Goal: Information Seeking & Learning: Learn about a topic

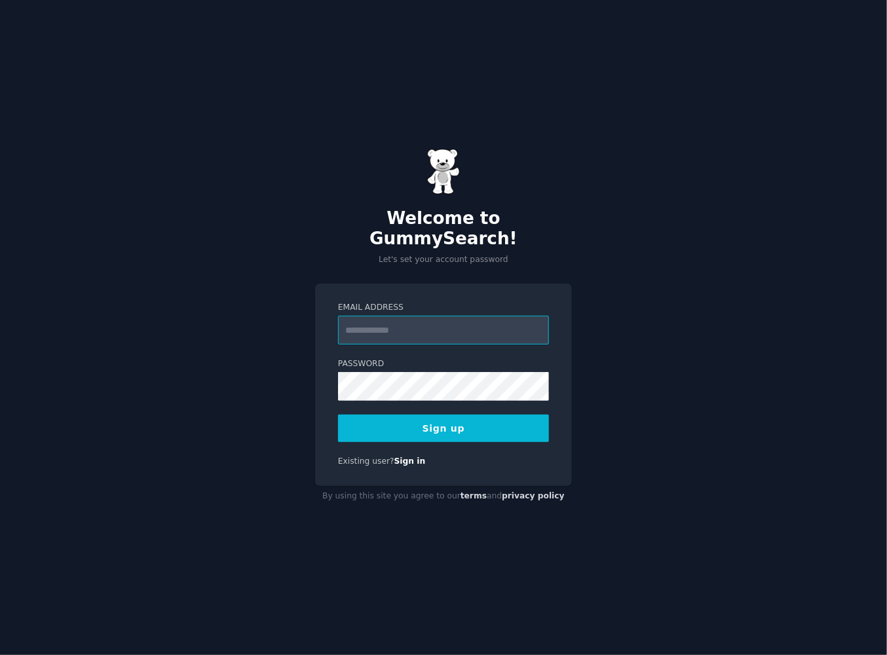
type input "**********"
click at [421, 432] on div "**********" at bounding box center [443, 385] width 257 height 202
click at [429, 425] on button "Sign up" at bounding box center [443, 429] width 211 height 28
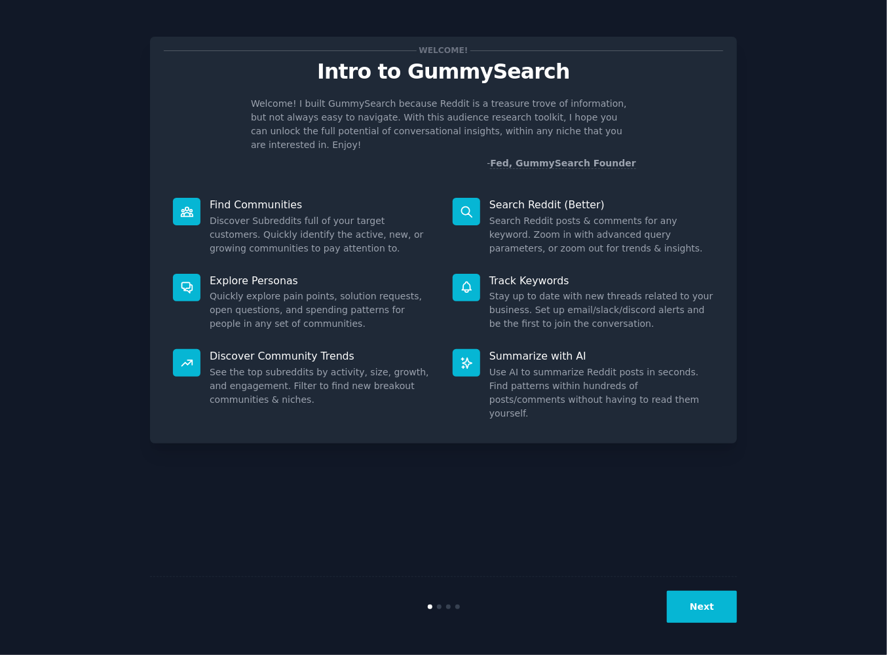
click at [692, 600] on button "Next" at bounding box center [702, 607] width 70 height 32
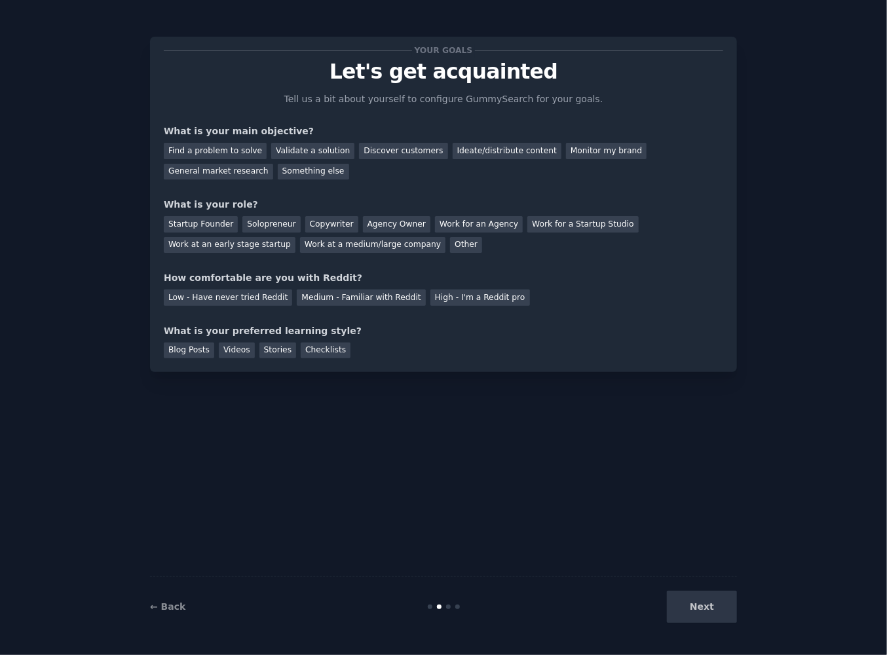
drag, startPoint x: 692, startPoint y: 603, endPoint x: 672, endPoint y: 422, distance: 182.6
click at [677, 433] on div "Your goals Let's get acquainted Tell us a bit about yourself to configure Gummy…" at bounding box center [443, 327] width 587 height 618
click at [284, 149] on div "Validate a solution" at bounding box center [312, 151] width 83 height 16
click at [238, 146] on div "Find a problem to solve" at bounding box center [215, 151] width 103 height 16
click at [224, 221] on div "Startup Founder" at bounding box center [201, 224] width 74 height 16
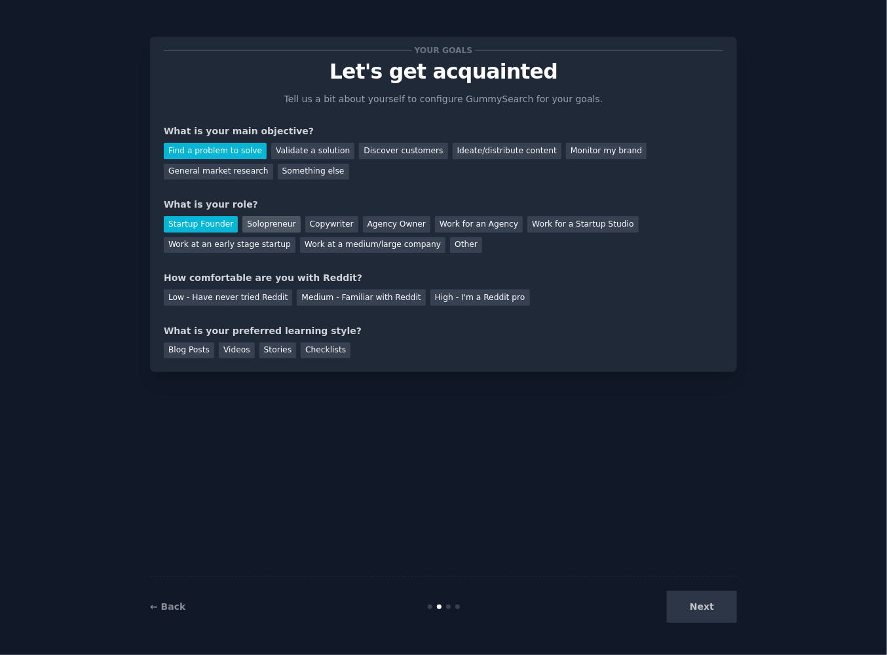
click at [287, 225] on div "Startup Founder Solopreneur Copywriter Agency Owner Work for an Agency Work for…" at bounding box center [443, 232] width 559 height 41
click at [284, 226] on div "Solopreneur" at bounding box center [271, 224] width 58 height 16
click at [297, 301] on div "Medium - Familiar with Reddit" at bounding box center [361, 298] width 128 height 16
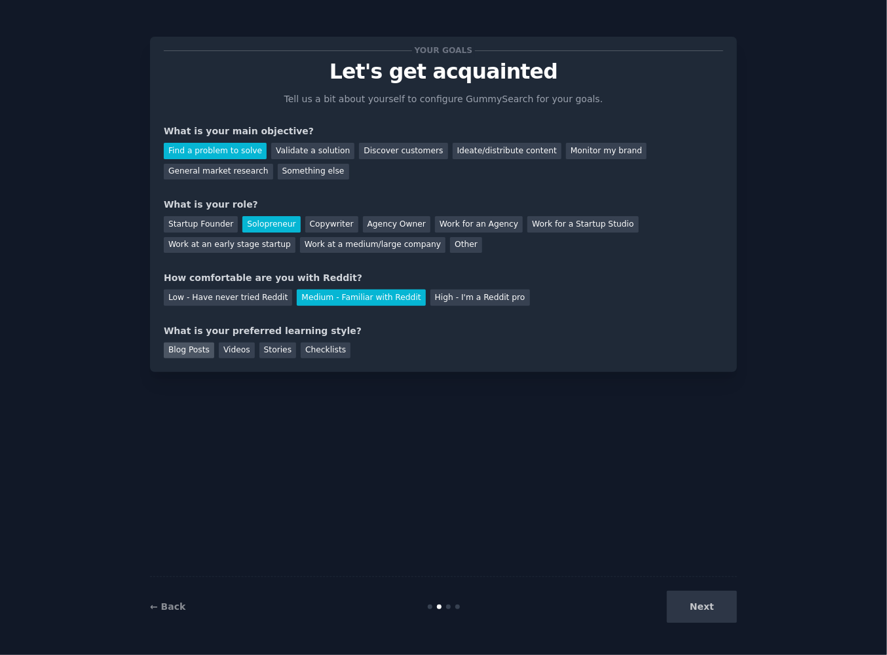
click at [196, 349] on div "Blog Posts" at bounding box center [189, 351] width 50 height 16
click at [689, 620] on button "Next" at bounding box center [702, 607] width 70 height 32
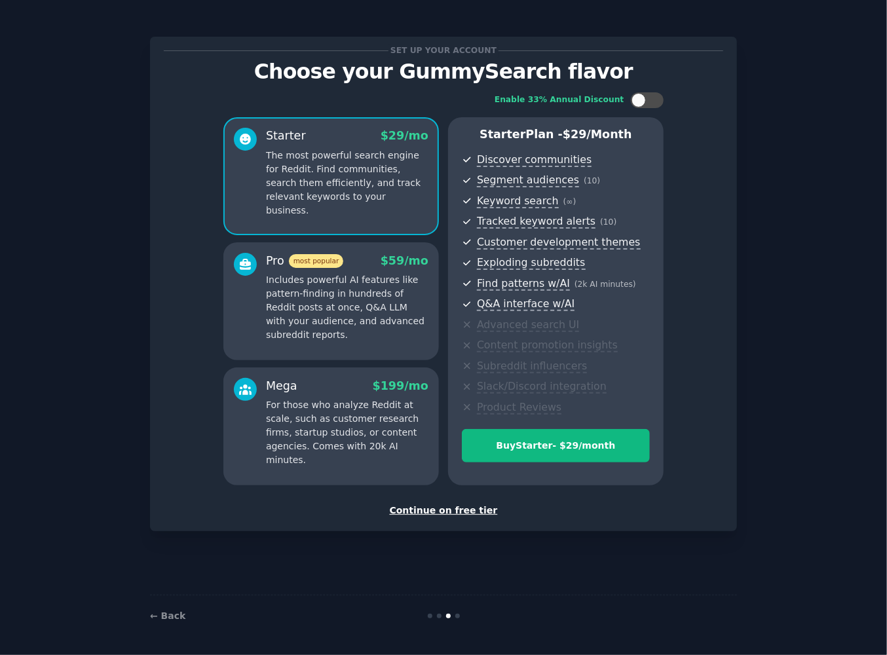
click at [472, 511] on div "Continue on free tier" at bounding box center [443, 511] width 559 height 14
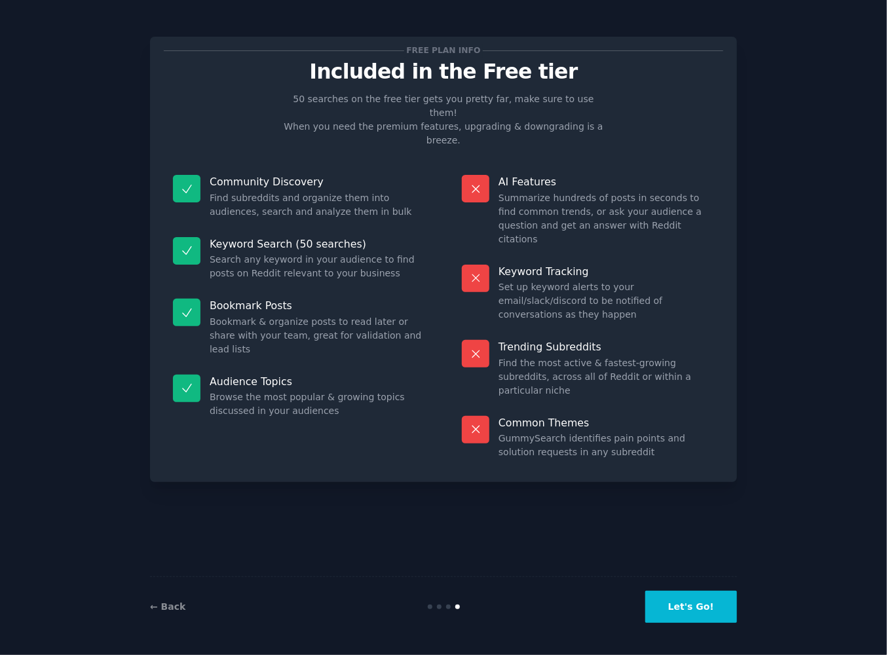
click at [698, 611] on button "Let's Go!" at bounding box center [691, 607] width 92 height 32
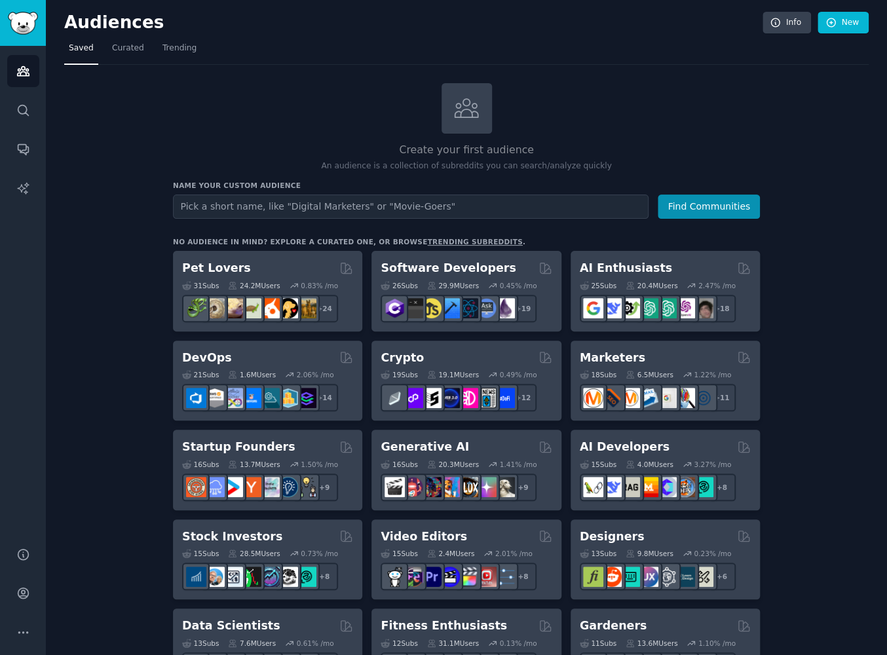
click at [184, 33] on div "Audiences Info New" at bounding box center [466, 25] width 805 height 27
click at [189, 50] on link "Trending" at bounding box center [179, 51] width 43 height 27
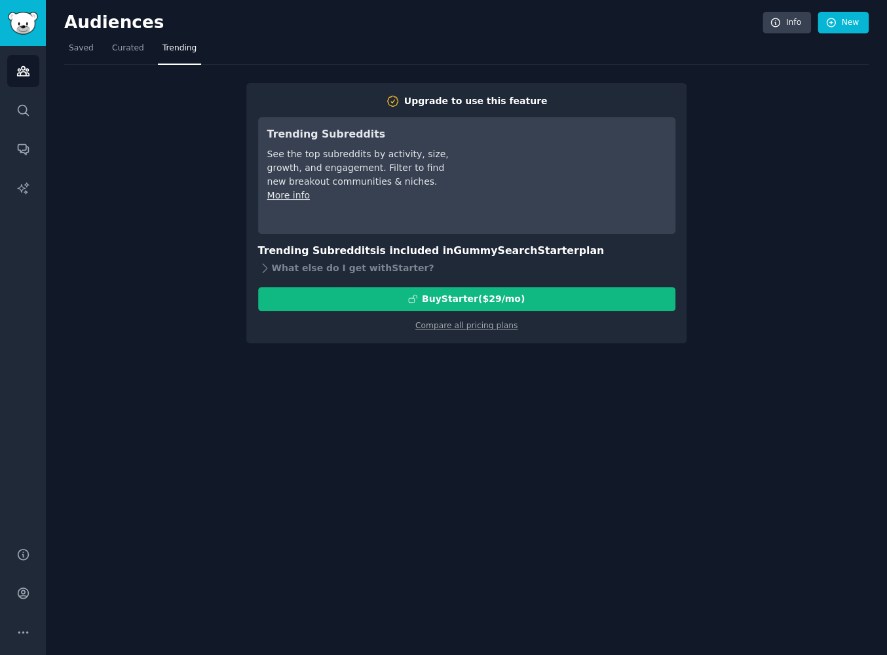
click at [711, 47] on nav "Saved Curated Trending" at bounding box center [466, 51] width 805 height 27
click at [126, 51] on span "Curated" at bounding box center [128, 49] width 32 height 12
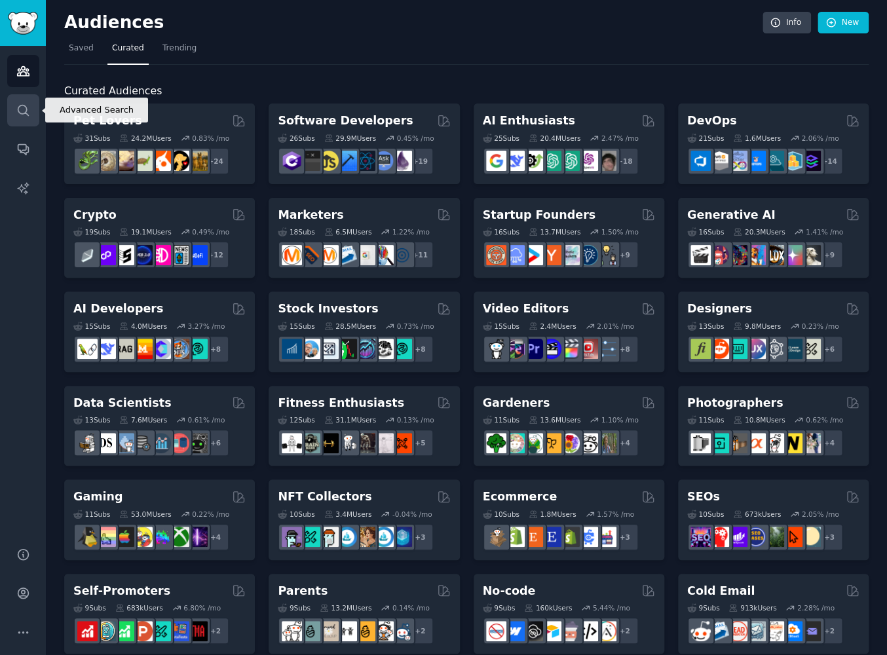
click at [24, 109] on icon "Sidebar" at bounding box center [23, 111] width 14 height 14
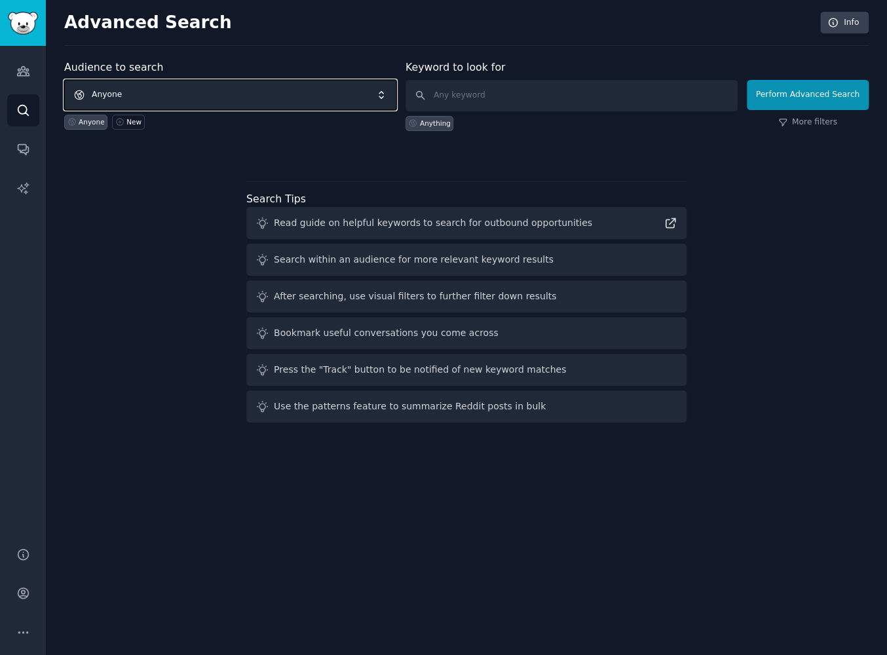
click at [165, 94] on span "Anyone" at bounding box center [230, 95] width 332 height 30
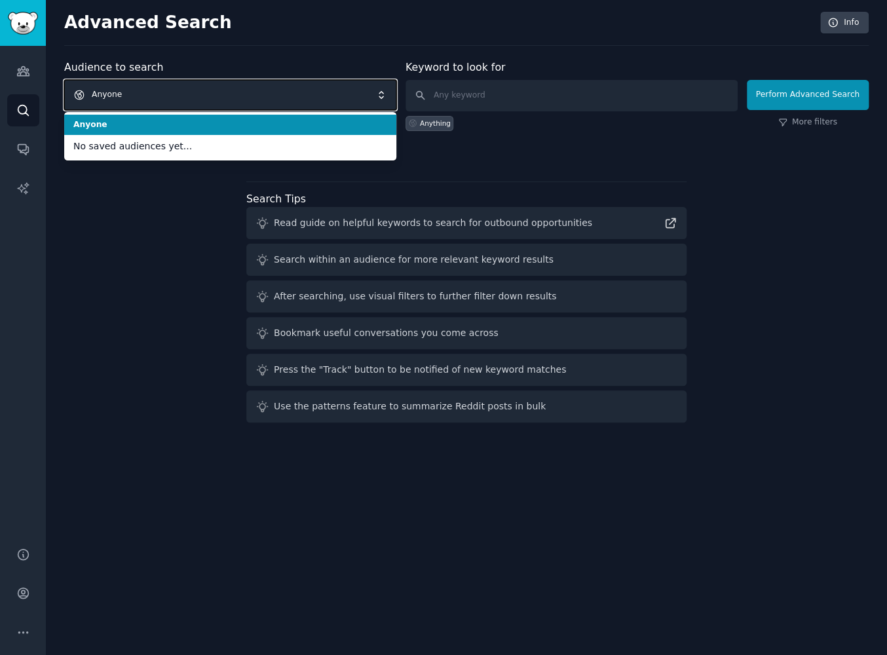
click at [165, 94] on span "Anyone" at bounding box center [230, 95] width 332 height 30
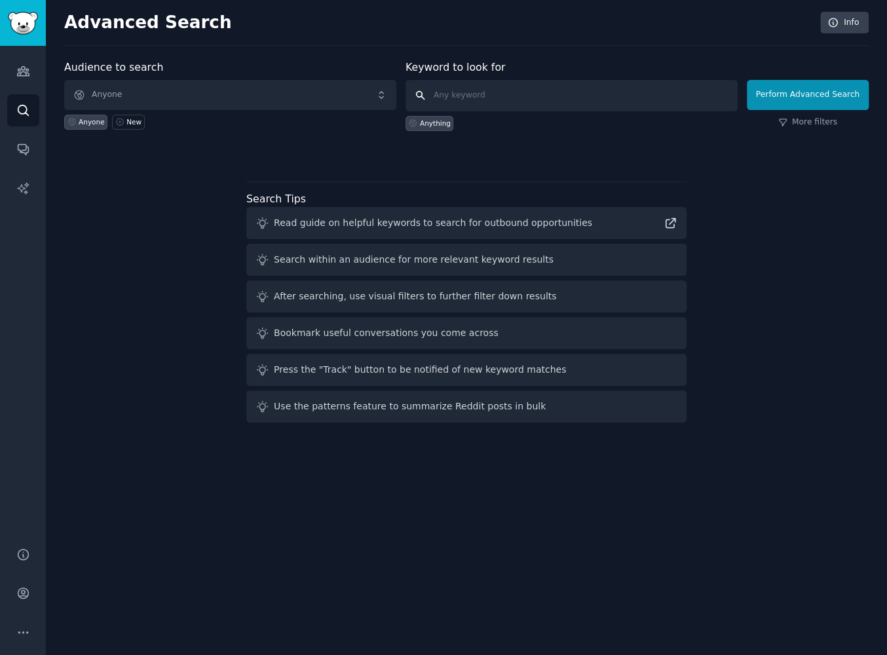
click at [498, 95] on input "text" at bounding box center [572, 95] width 332 height 31
type input "a"
type input "galaxyring"
click button "Perform Advanced Search" at bounding box center [808, 95] width 122 height 30
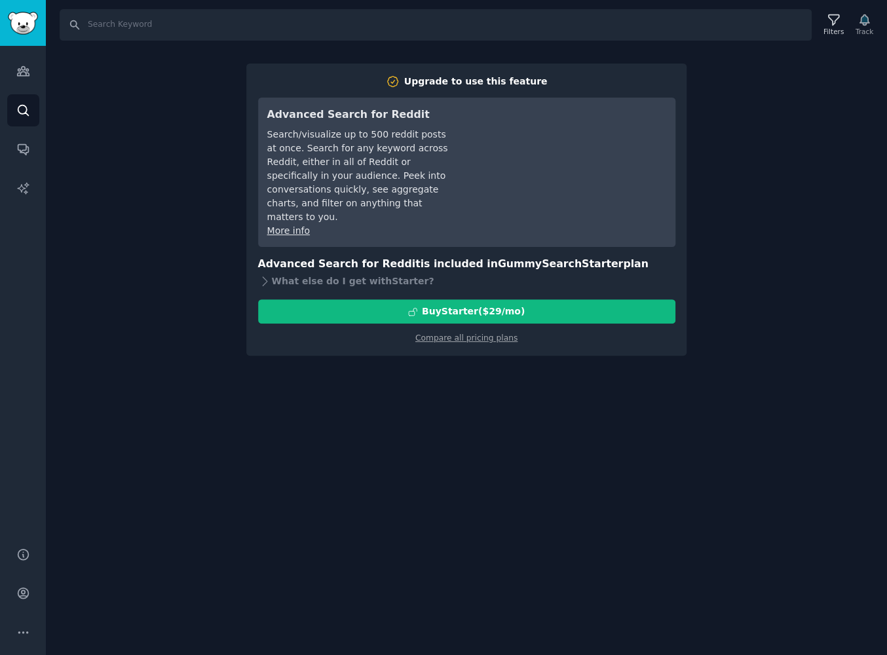
click at [516, 366] on div "Search Filters Track Upgrade to use this feature Advanced Search for Reddit Sea…" at bounding box center [466, 327] width 841 height 655
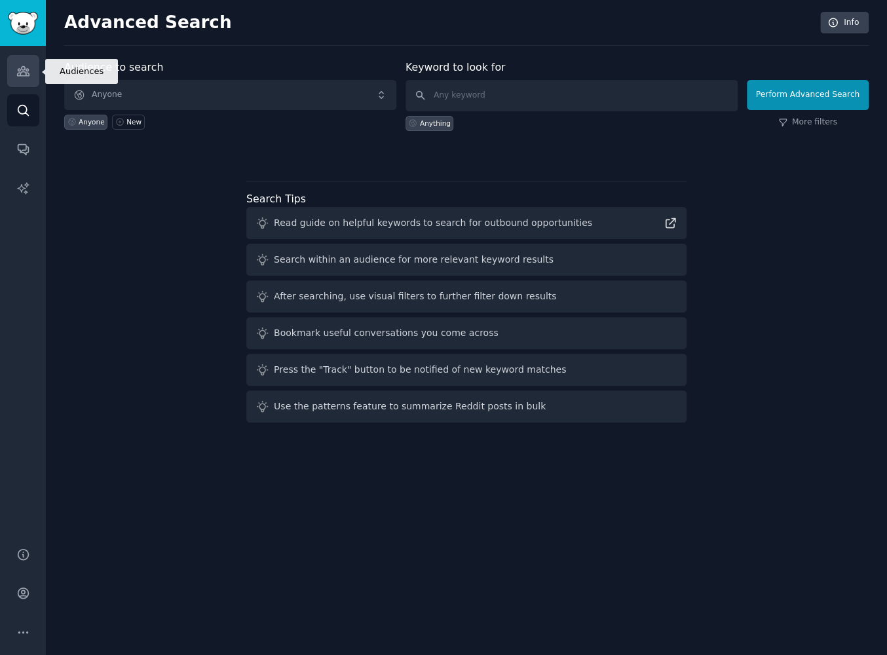
click at [29, 76] on icon "Sidebar" at bounding box center [23, 71] width 12 height 9
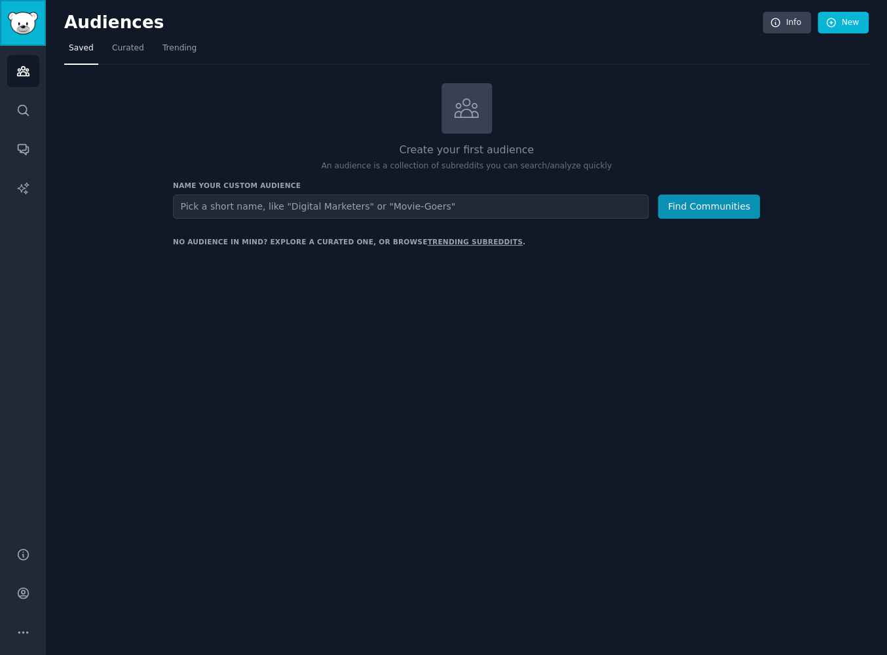
click at [34, 26] on img "Sidebar" at bounding box center [23, 23] width 30 height 23
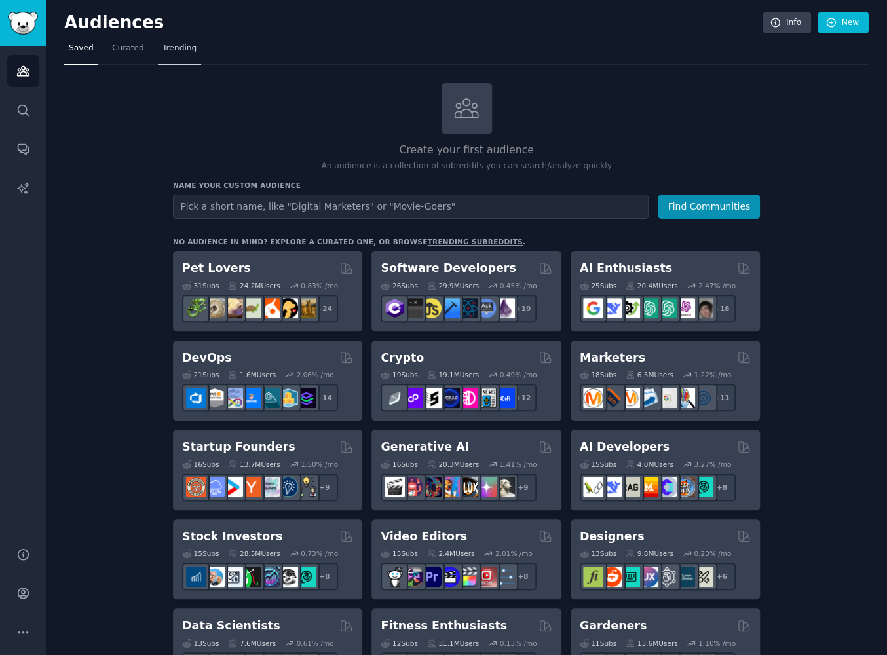
click at [178, 44] on span "Trending" at bounding box center [179, 49] width 34 height 12
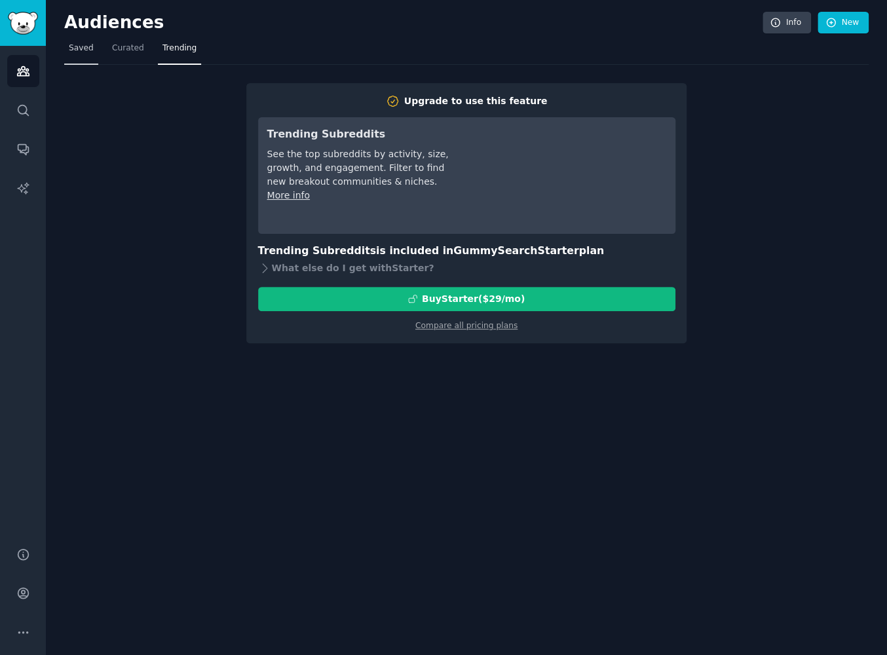
click at [69, 48] on span "Saved" at bounding box center [81, 49] width 25 height 12
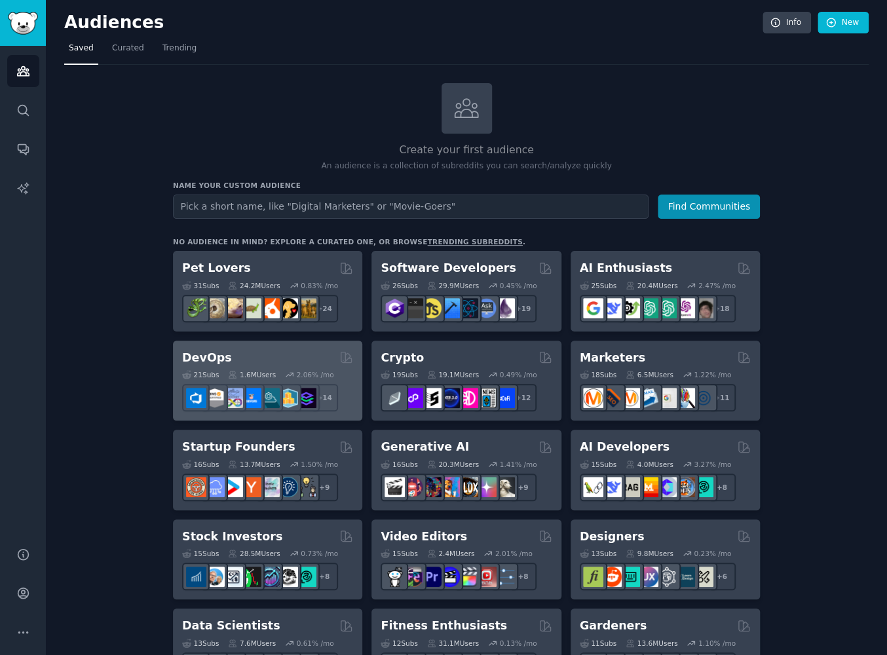
click at [208, 360] on h2 "DevOps" at bounding box center [207, 358] width 50 height 16
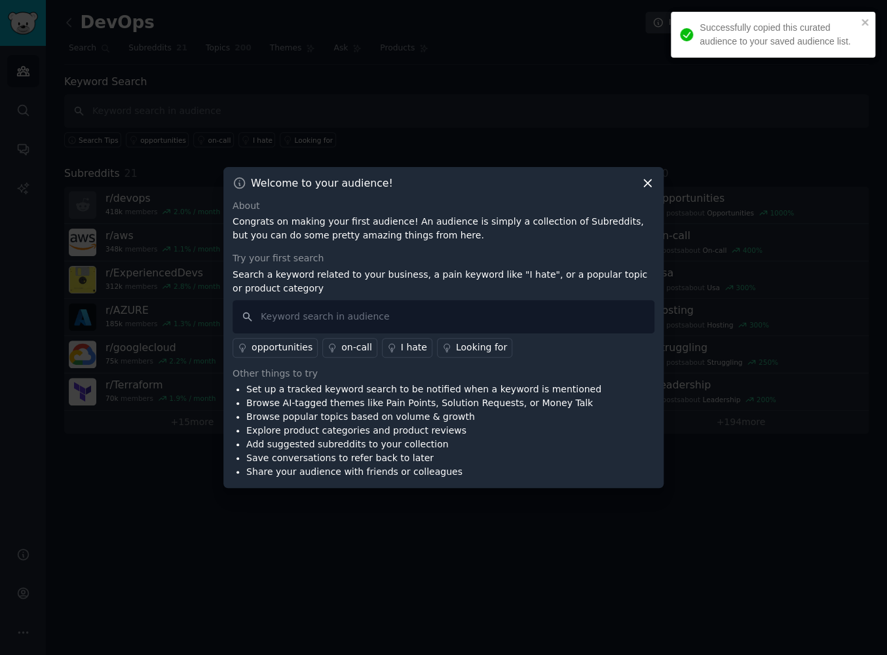
click at [194, 594] on div at bounding box center [443, 327] width 887 height 655
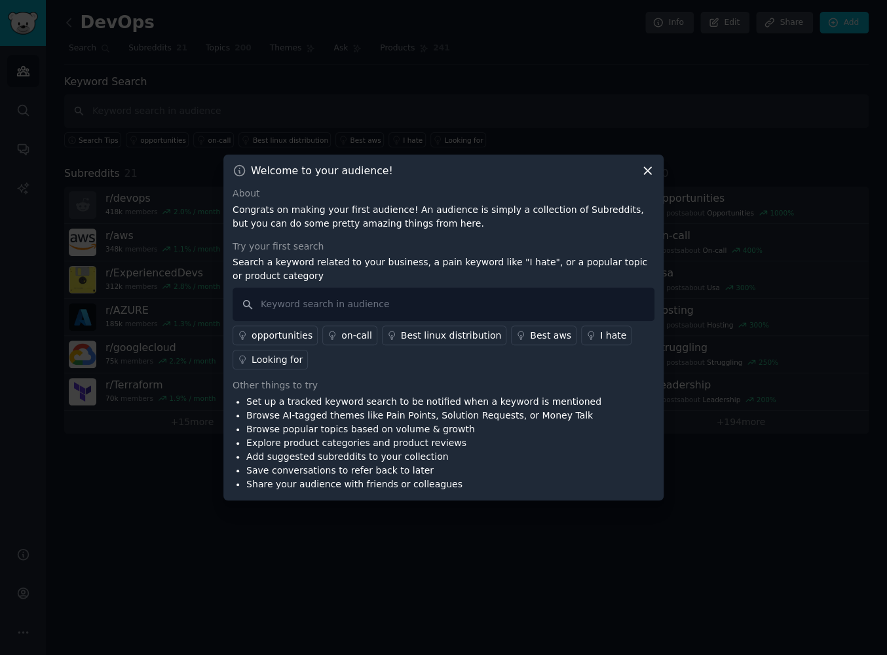
click at [645, 176] on icon at bounding box center [648, 171] width 14 height 14
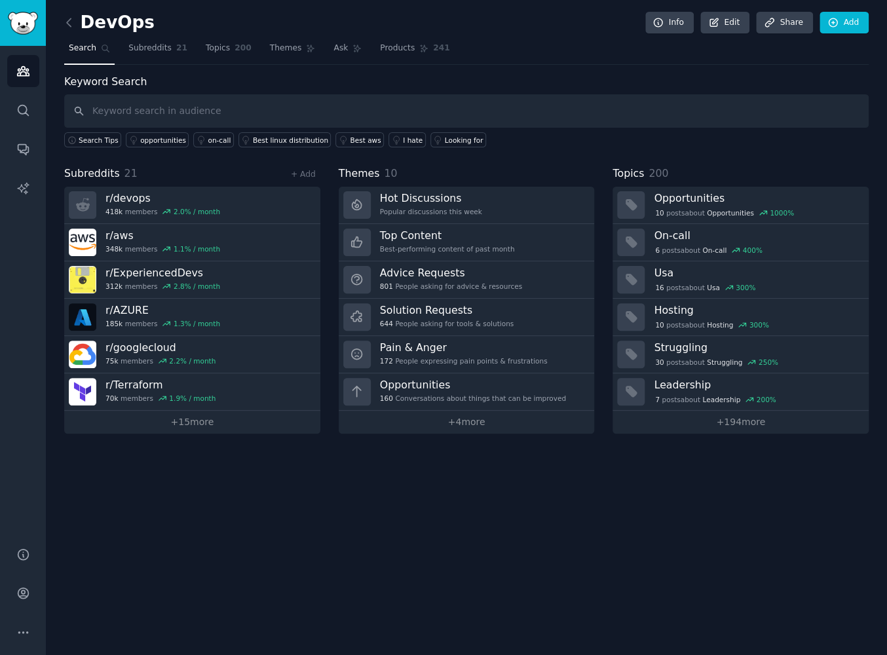
click at [83, 48] on span "Search" at bounding box center [83, 49] width 28 height 12
click at [168, 58] on link "Subreddits 21" at bounding box center [158, 51] width 68 height 27
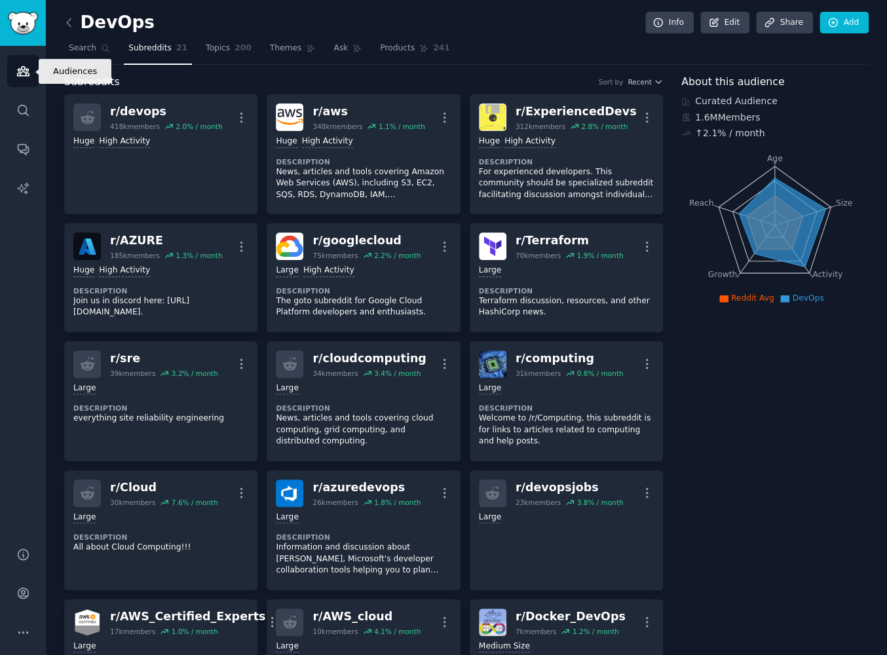
click at [24, 76] on icon "Sidebar" at bounding box center [23, 71] width 12 height 9
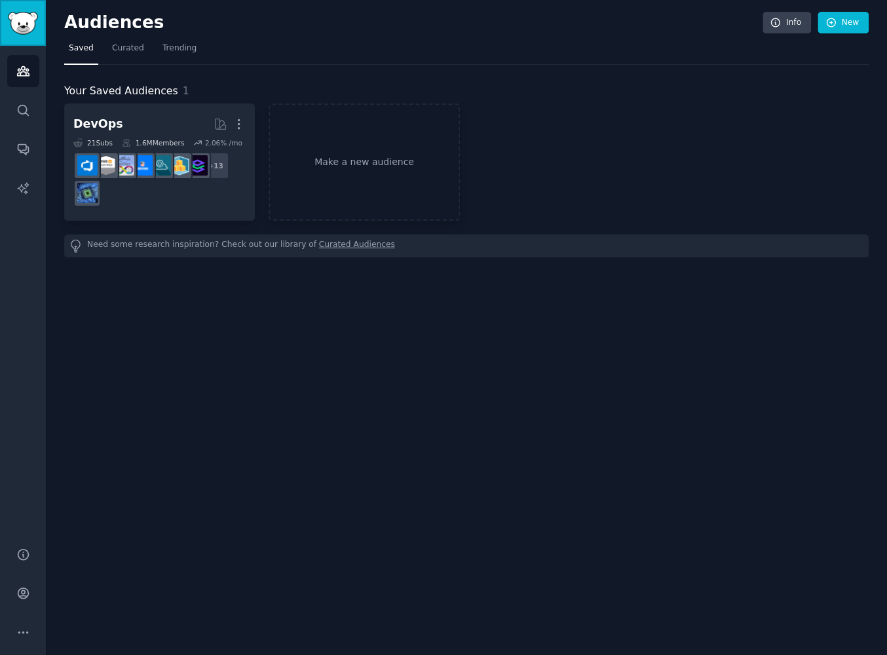
click at [38, 21] on link "Sidebar" at bounding box center [23, 23] width 46 height 46
click at [85, 23] on h2 "Audiences" at bounding box center [413, 22] width 698 height 21
click at [126, 50] on span "Curated" at bounding box center [128, 49] width 32 height 12
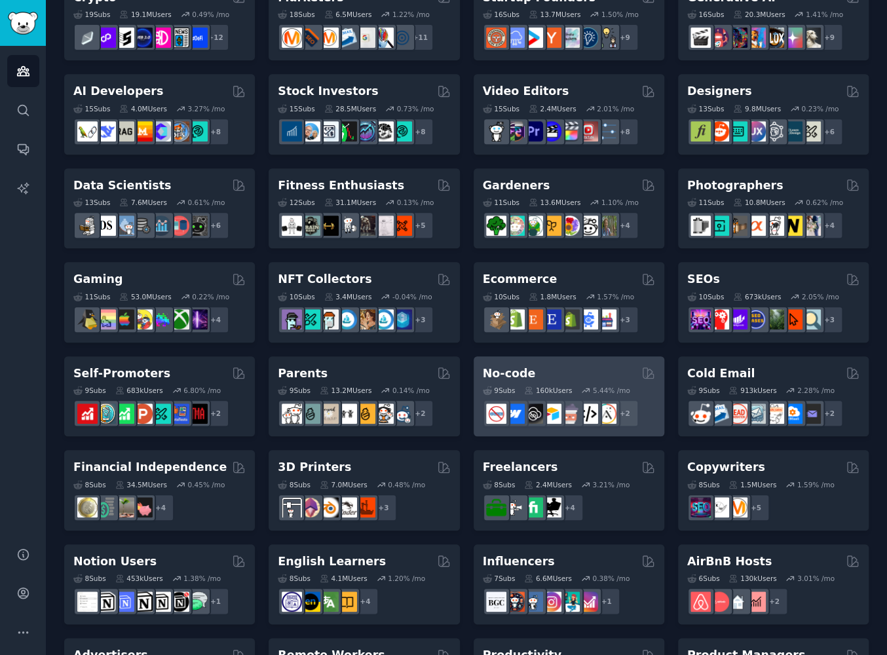
scroll to position [236, 0]
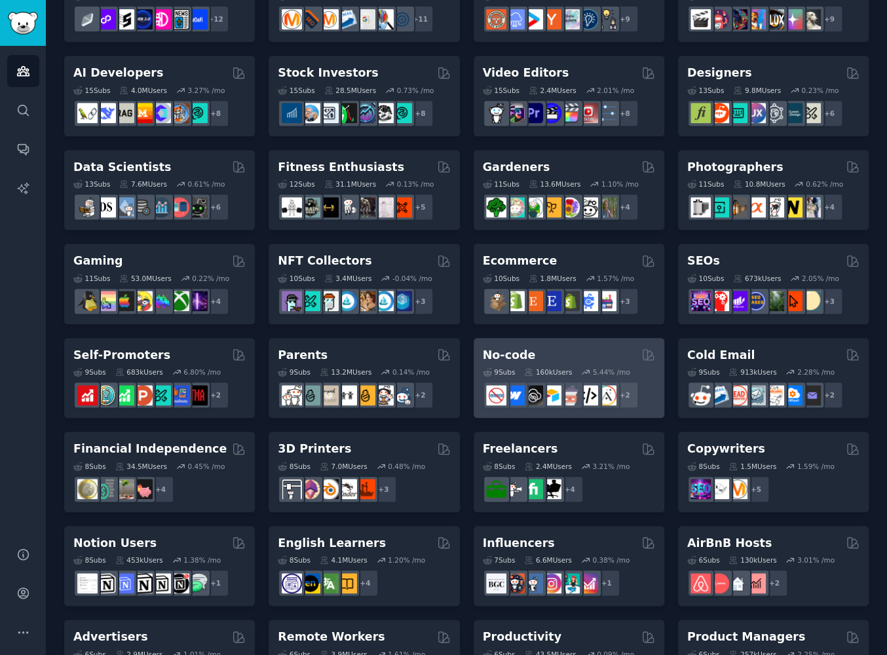
click at [606, 354] on div "No-code" at bounding box center [569, 355] width 172 height 16
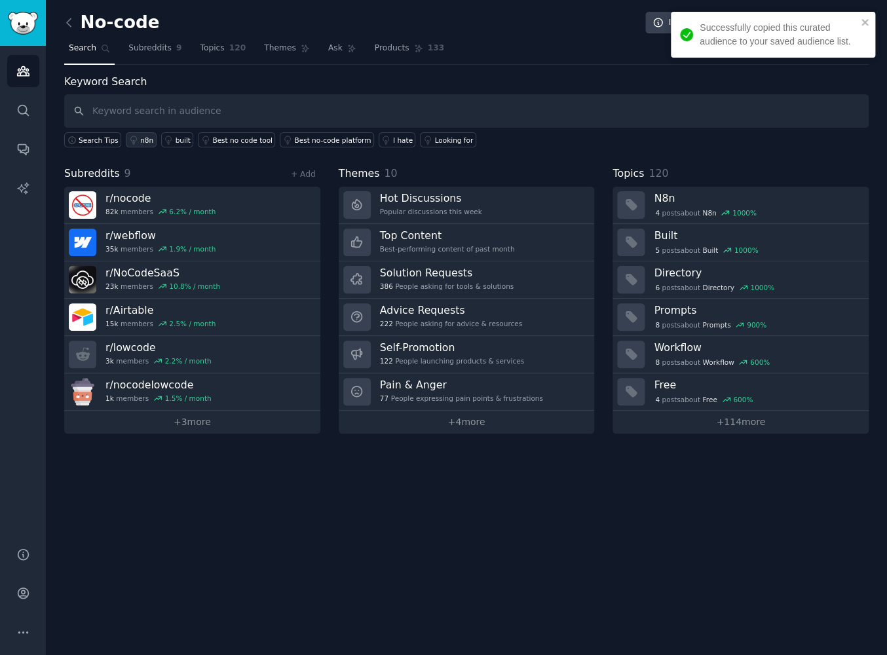
click at [140, 141] on div "n8n" at bounding box center [146, 140] width 13 height 9
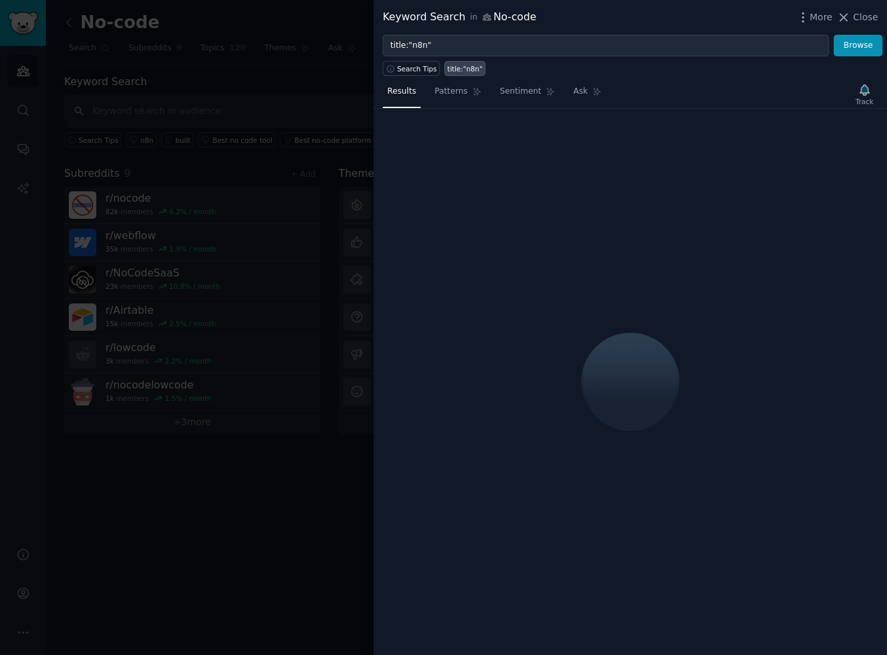
click at [212, 566] on div at bounding box center [443, 327] width 887 height 655
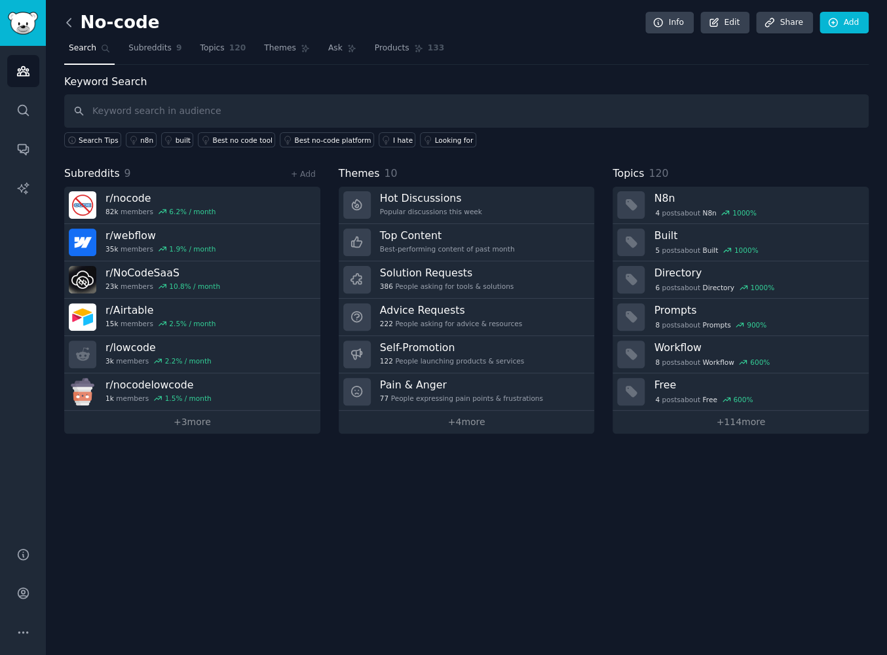
click at [73, 28] on icon at bounding box center [69, 23] width 14 height 14
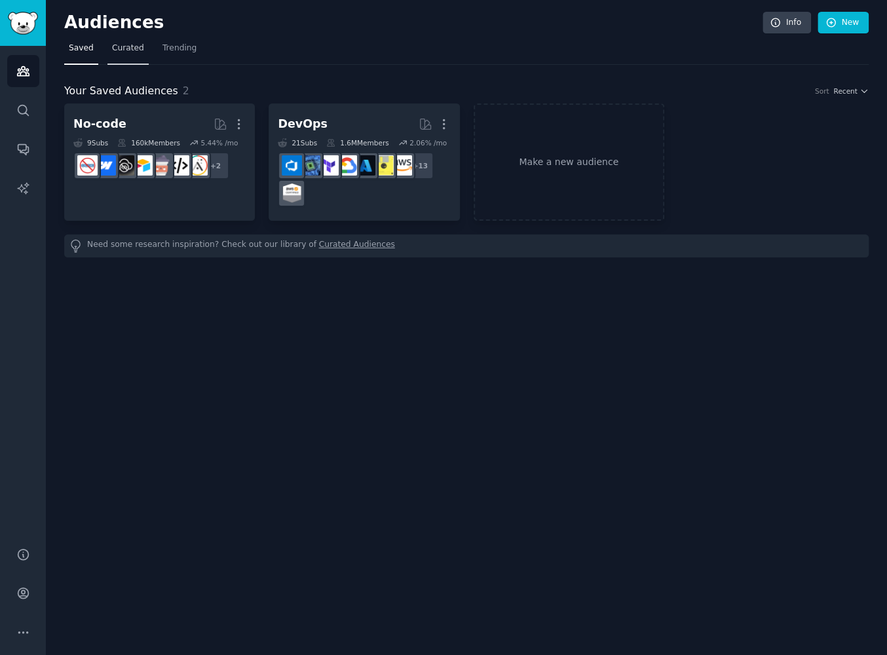
click at [127, 41] on link "Curated" at bounding box center [127, 51] width 41 height 27
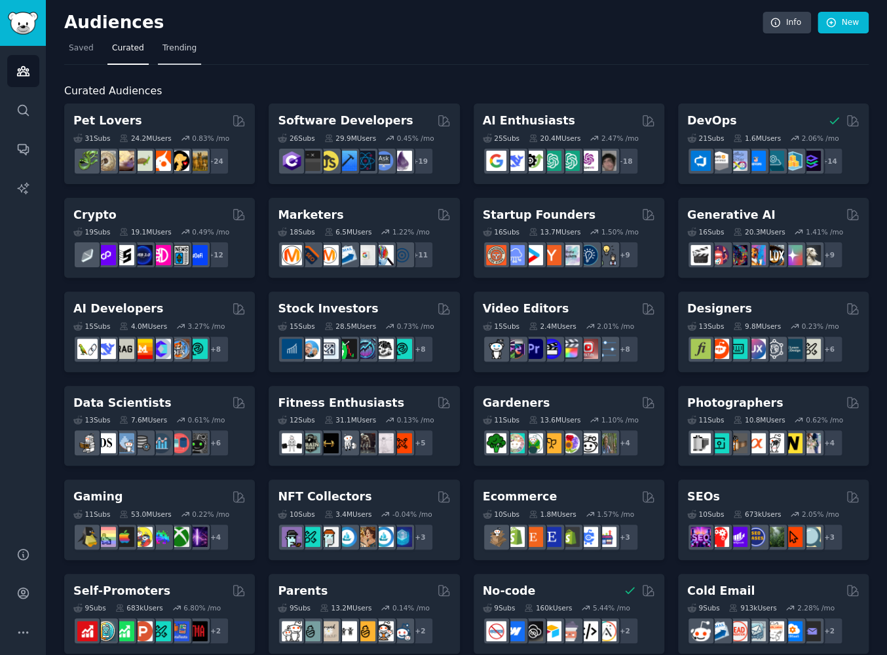
click at [191, 48] on link "Trending" at bounding box center [179, 51] width 43 height 27
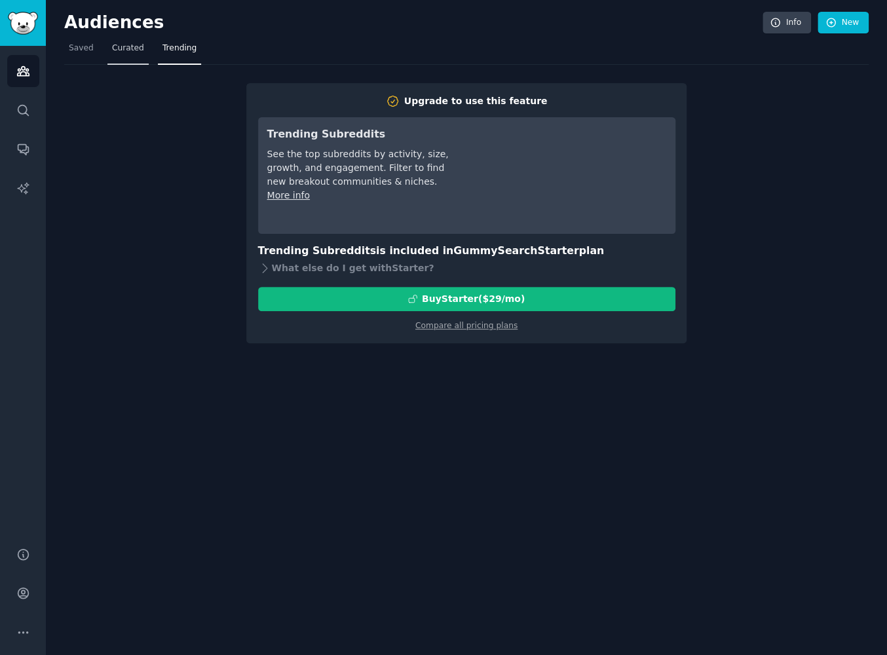
click at [130, 55] on link "Curated" at bounding box center [127, 51] width 41 height 27
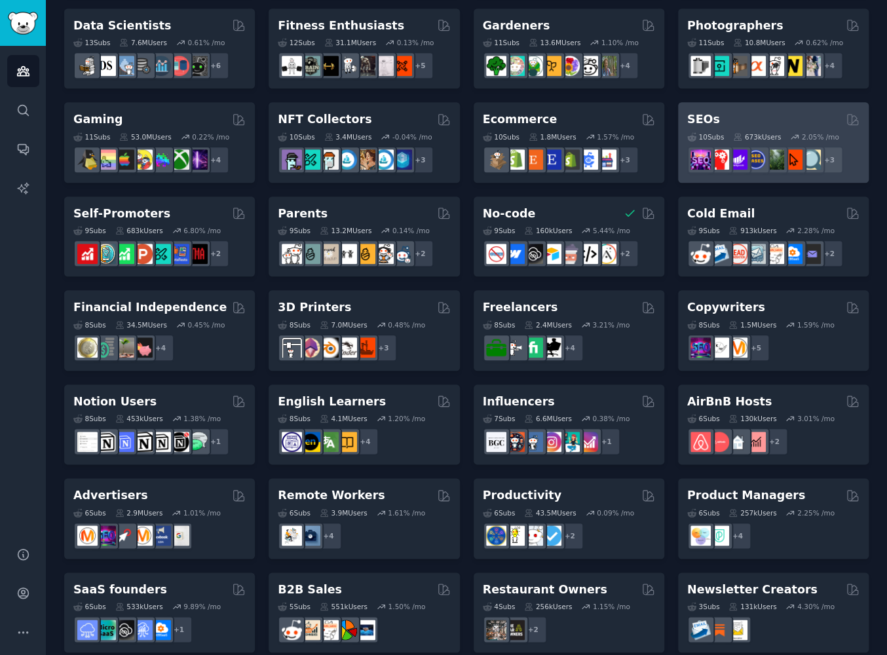
scroll to position [392, 0]
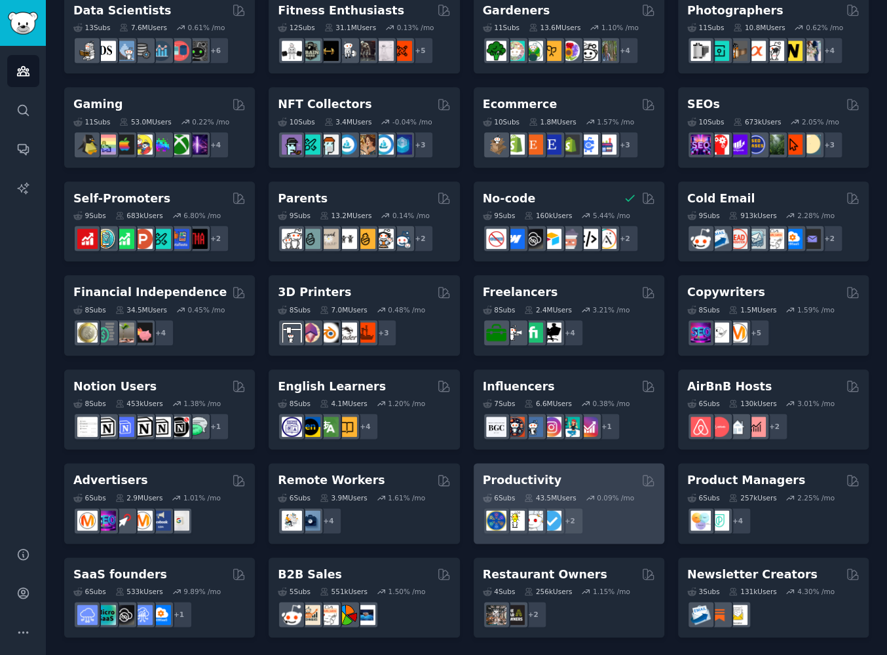
click at [626, 483] on div "Productivity" at bounding box center [569, 480] width 172 height 16
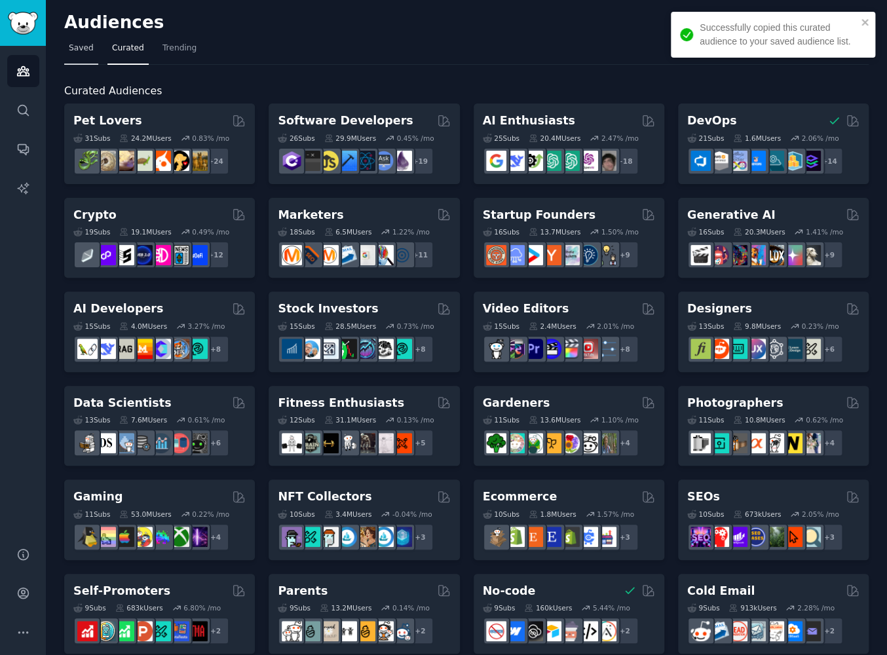
click at [69, 50] on span "Saved" at bounding box center [81, 49] width 25 height 12
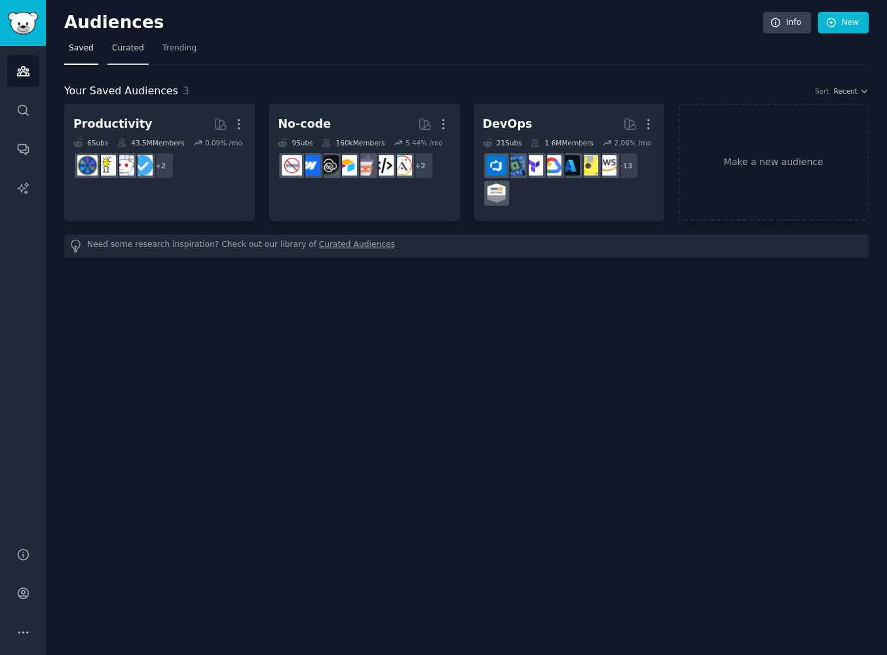
click at [126, 46] on span "Curated" at bounding box center [128, 49] width 32 height 12
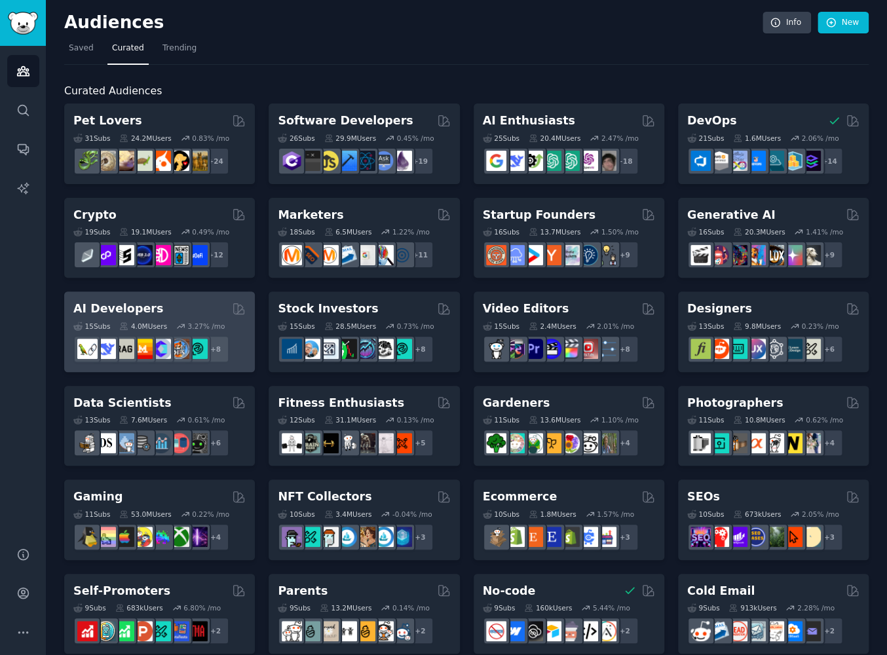
click at [211, 307] on div "AI Developers" at bounding box center [159, 309] width 172 height 16
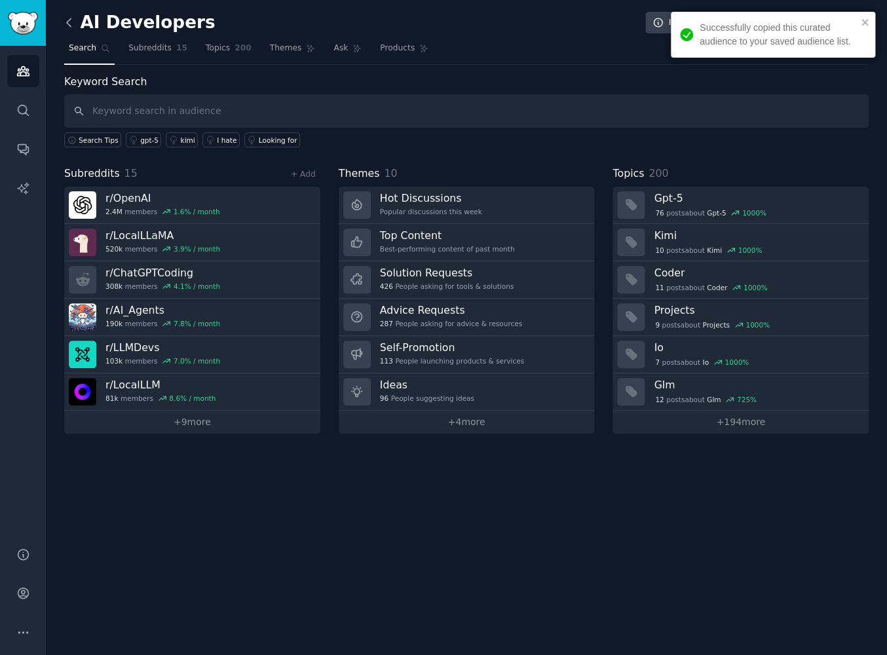
click at [67, 22] on icon at bounding box center [69, 22] width 4 height 8
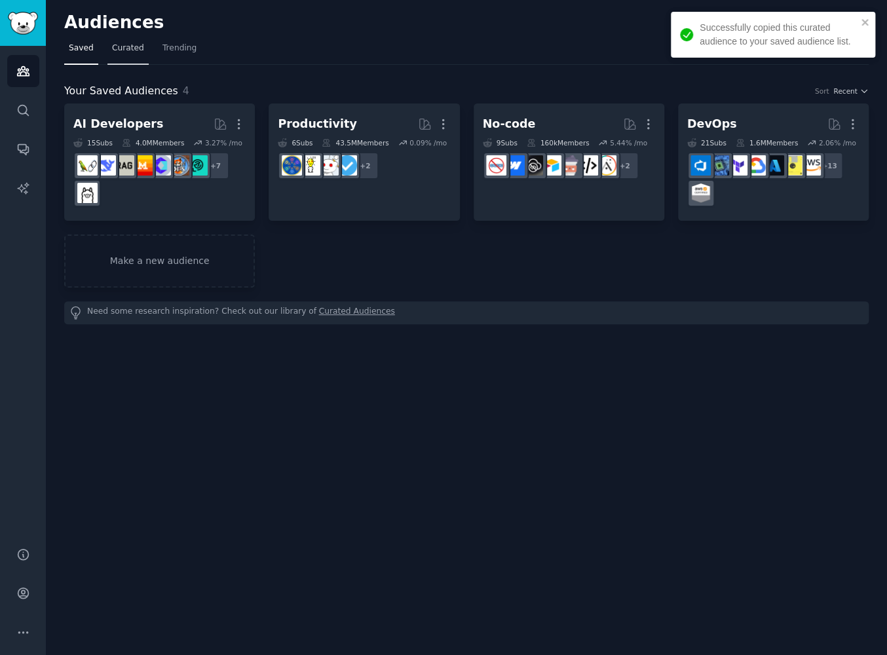
click at [134, 50] on span "Curated" at bounding box center [128, 49] width 32 height 12
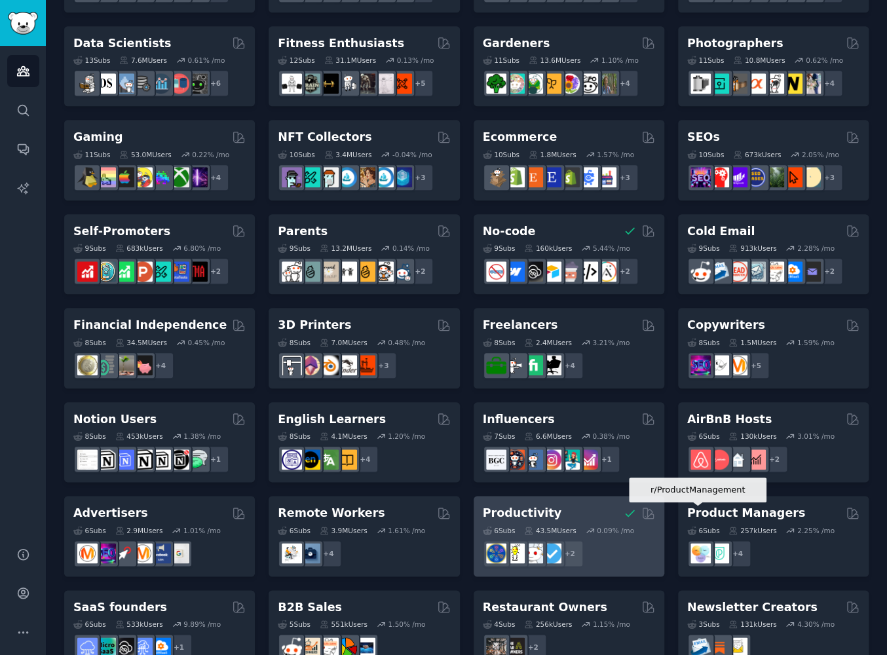
scroll to position [392, 0]
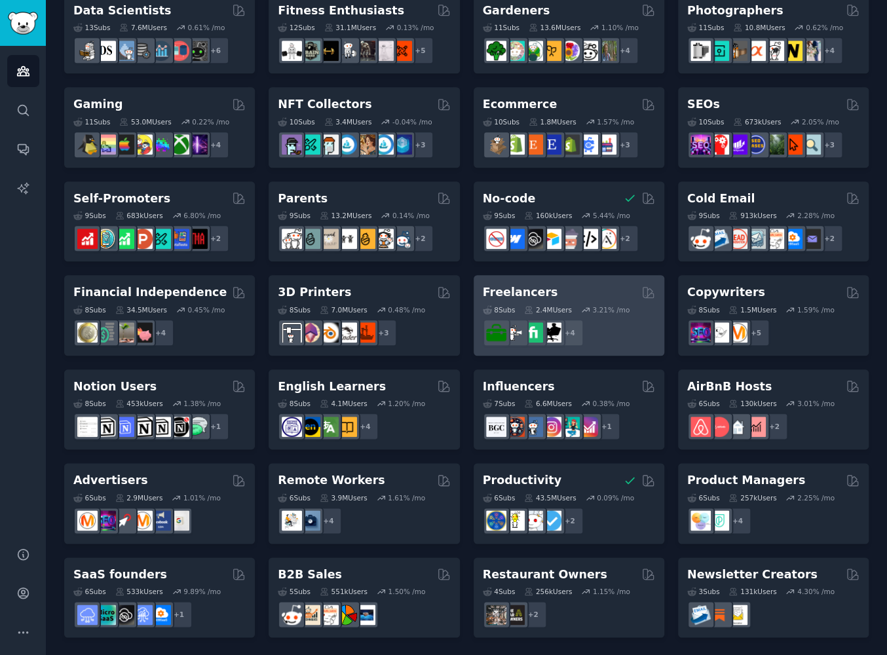
click at [582, 290] on div "Freelancers" at bounding box center [569, 292] width 172 height 16
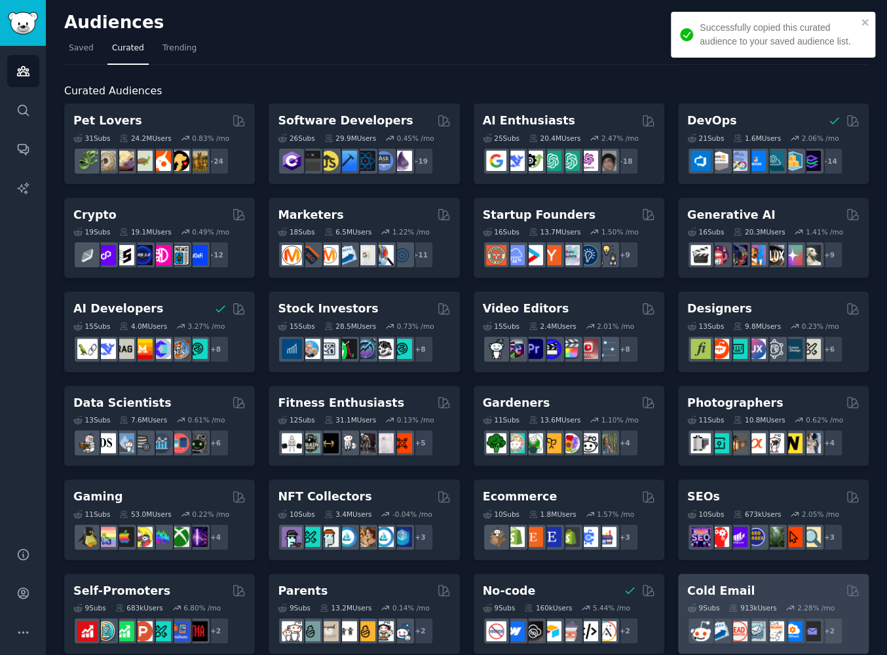
scroll to position [392, 0]
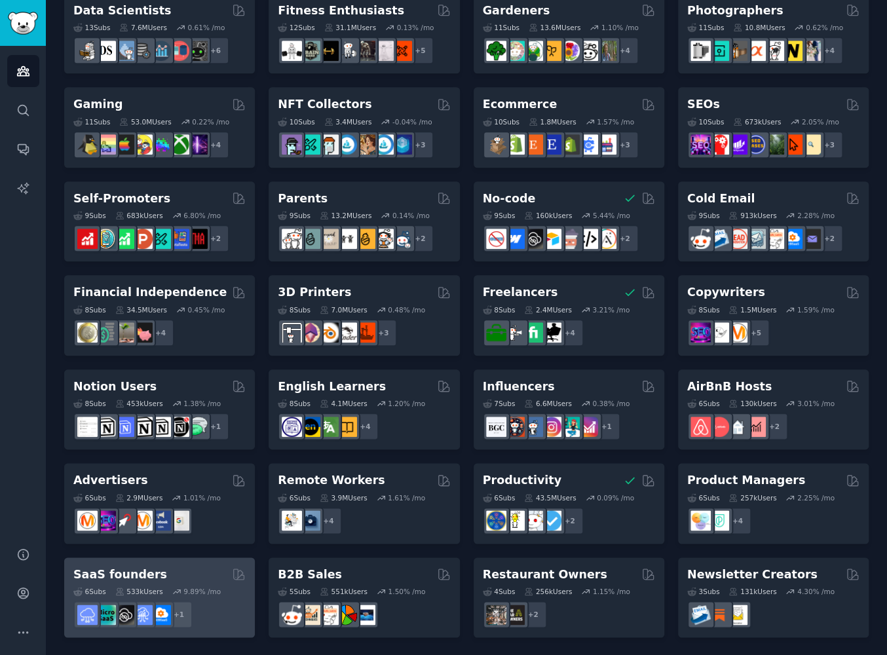
click at [178, 582] on div "6 Sub s 533k Users 9.89 % /mo + 1" at bounding box center [159, 605] width 172 height 46
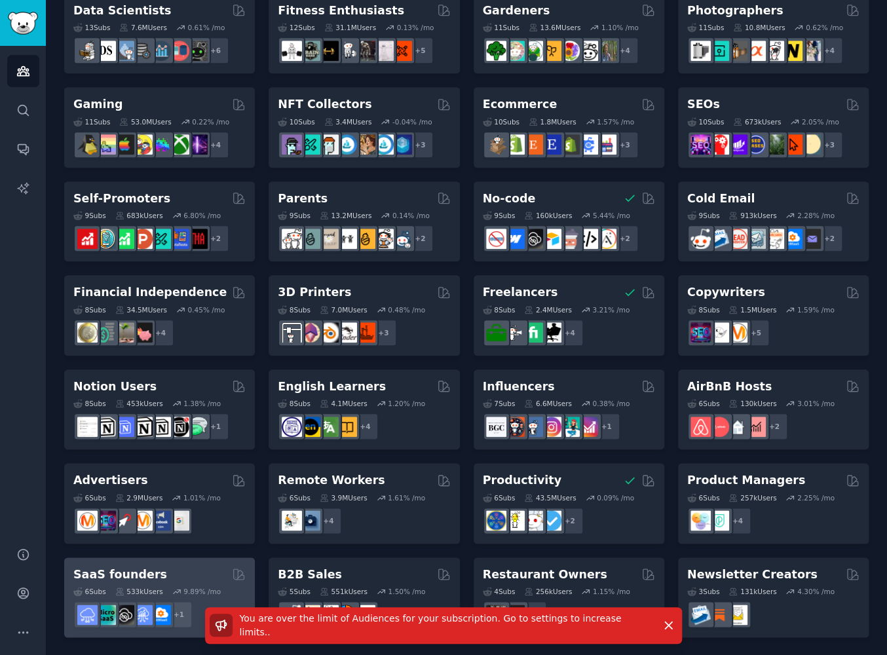
click at [121, 577] on h2 "SaaS founders" at bounding box center [120, 575] width 94 height 16
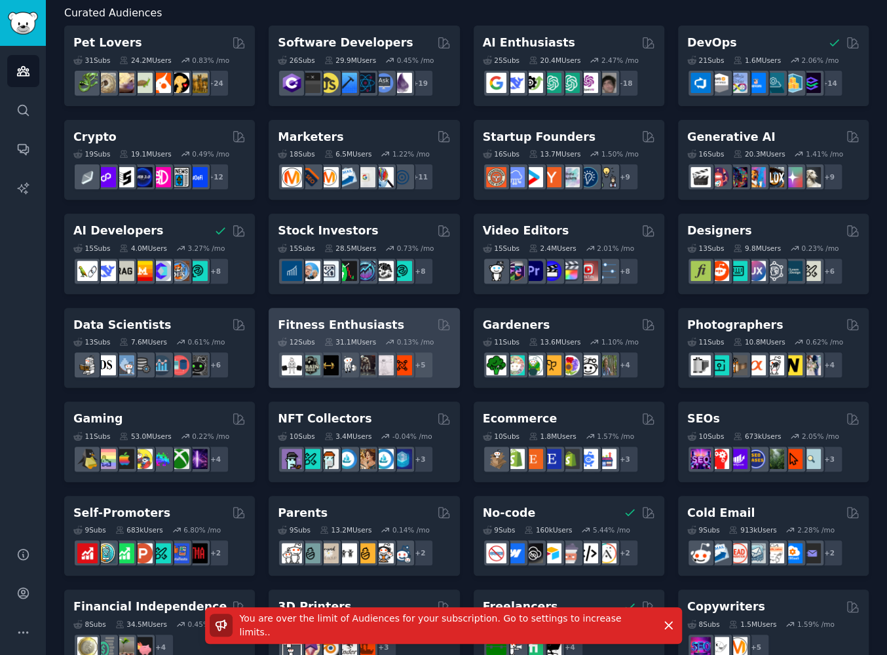
scroll to position [0, 0]
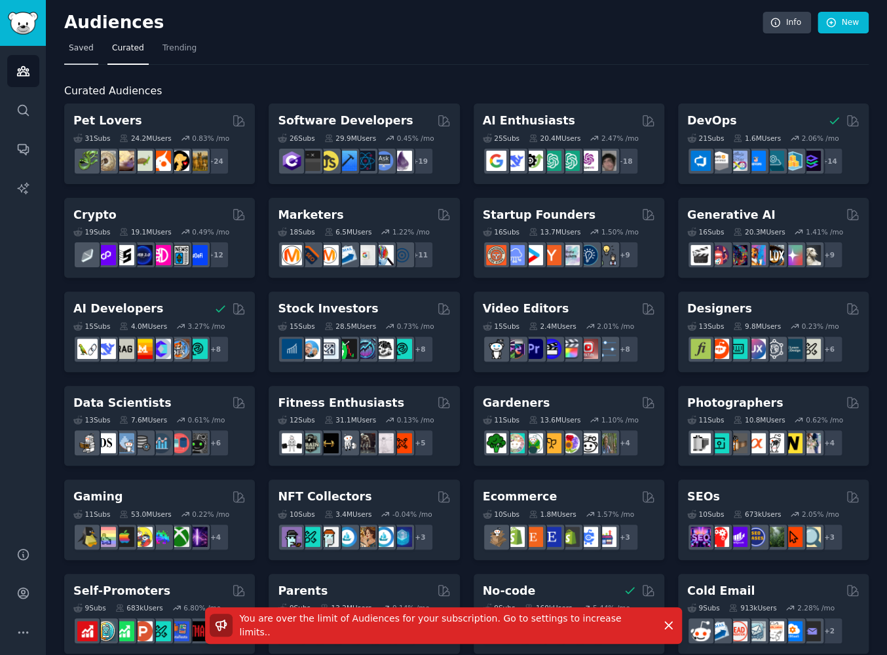
click at [86, 47] on span "Saved" at bounding box center [81, 49] width 25 height 12
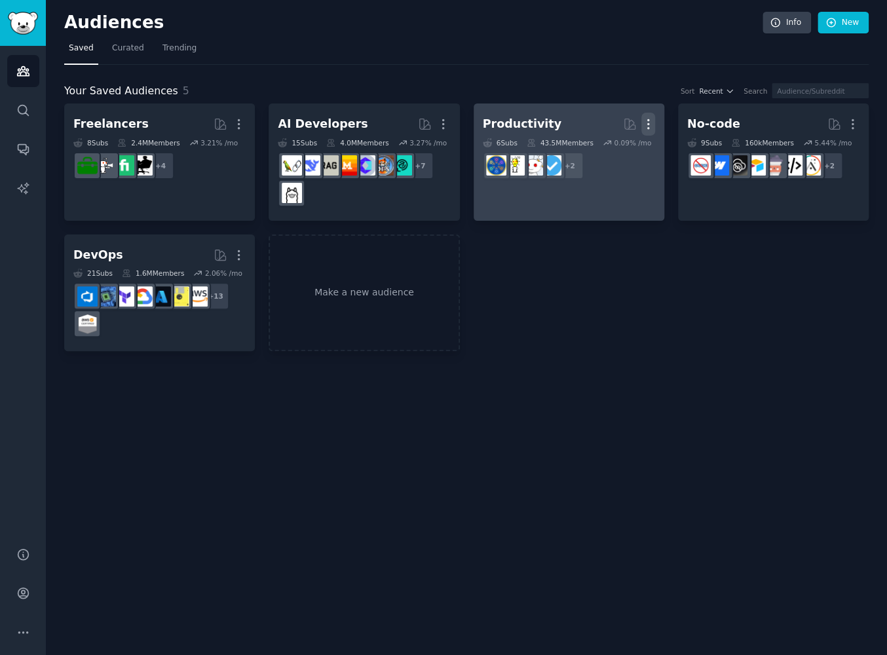
click at [650, 125] on icon "button" at bounding box center [648, 124] width 14 height 14
click at [616, 153] on p "Delete" at bounding box center [612, 152] width 30 height 14
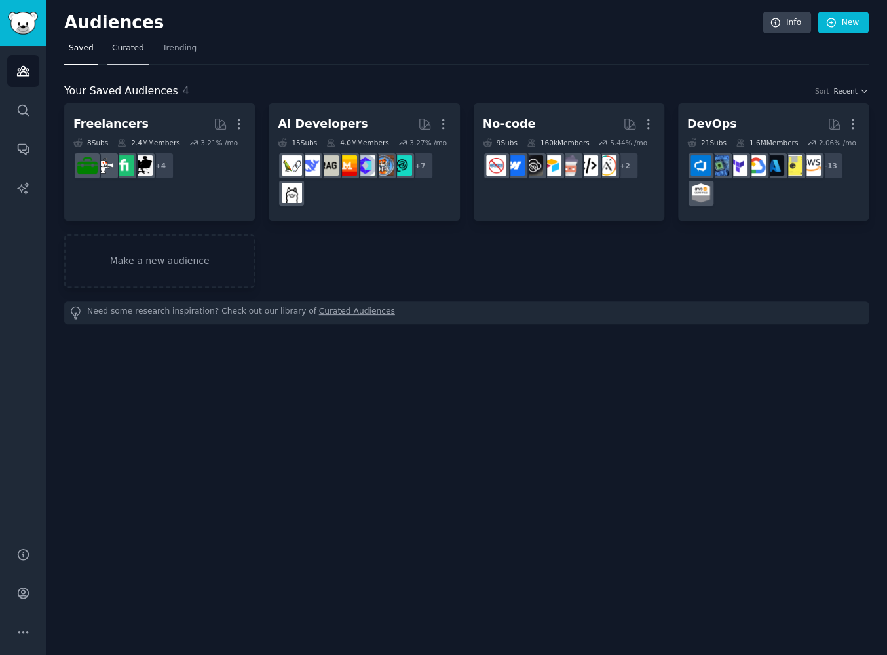
click at [122, 41] on link "Curated" at bounding box center [127, 51] width 41 height 27
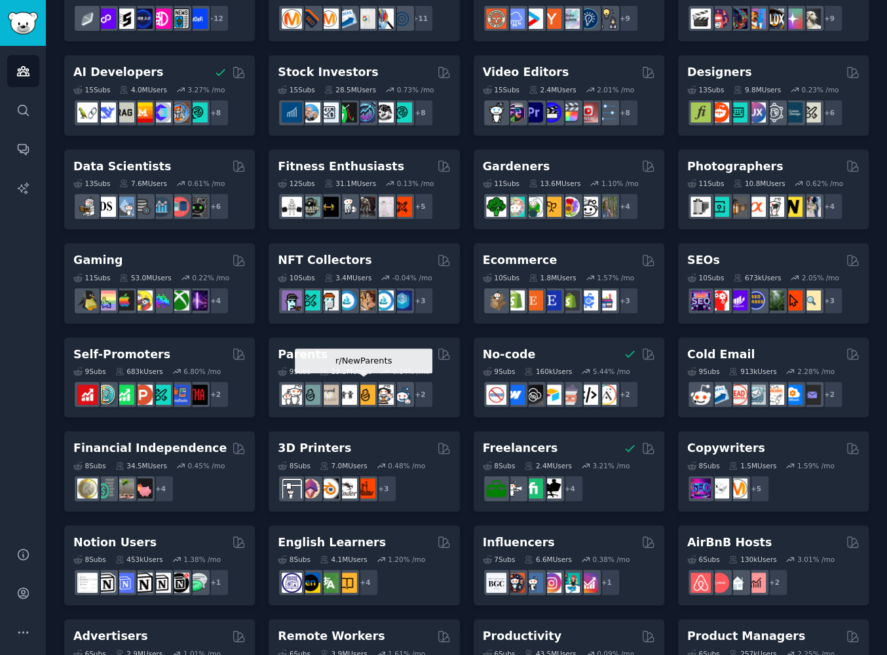
scroll to position [392, 0]
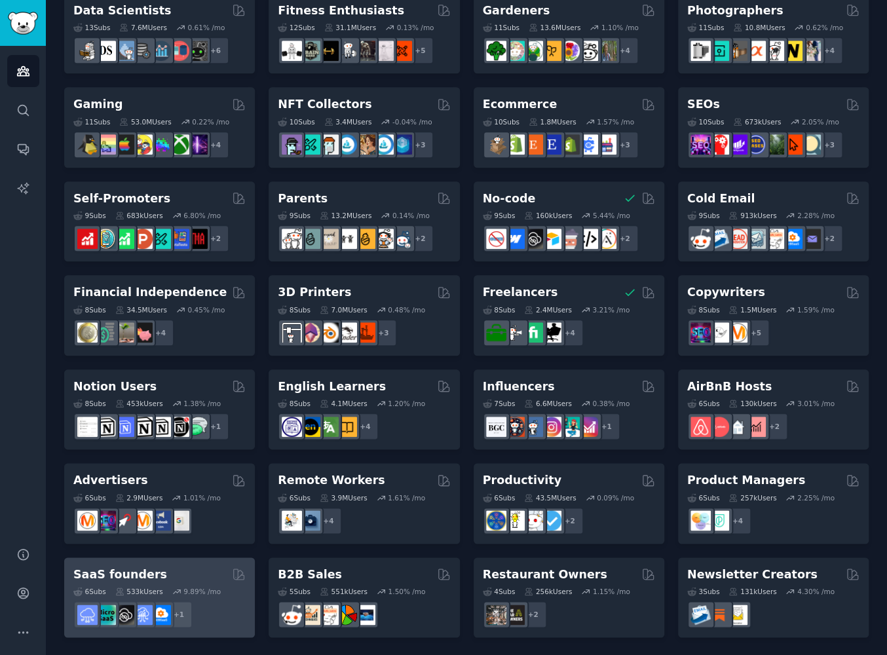
click at [219, 575] on div "SaaS founders" at bounding box center [159, 575] width 172 height 16
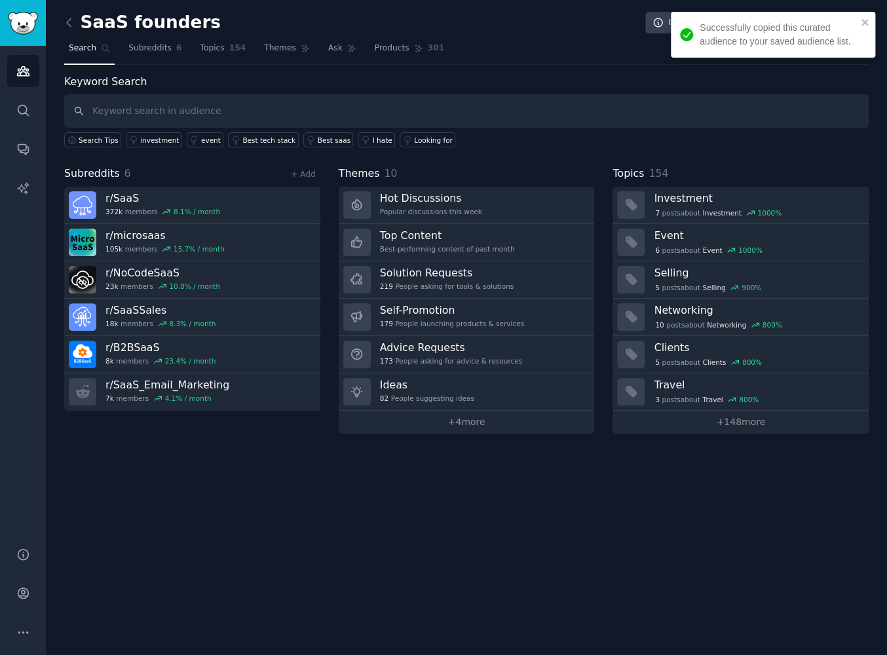
click at [788, 378] on h3 "Travel" at bounding box center [757, 385] width 206 height 14
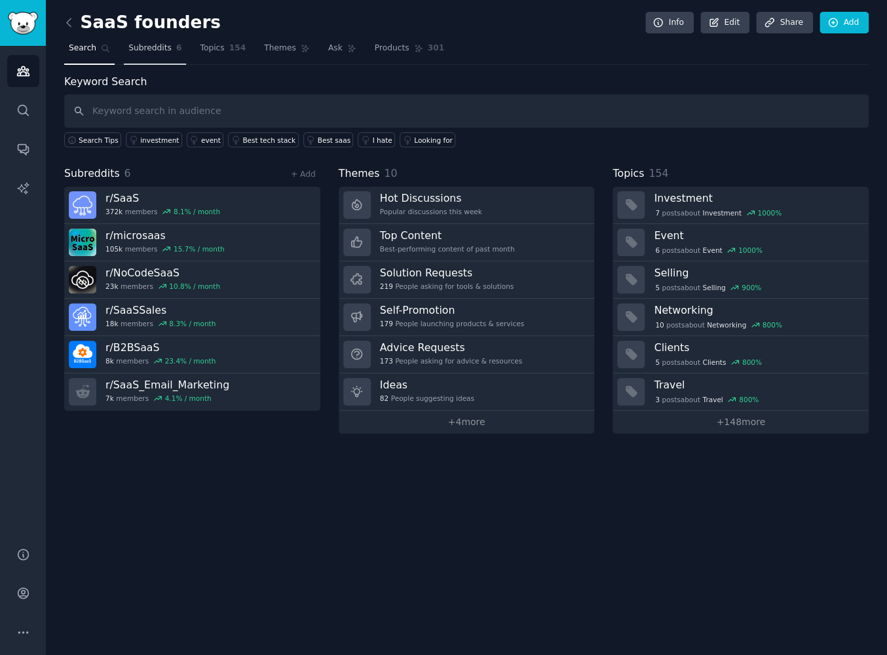
click at [157, 43] on span "Subreddits" at bounding box center [149, 49] width 43 height 12
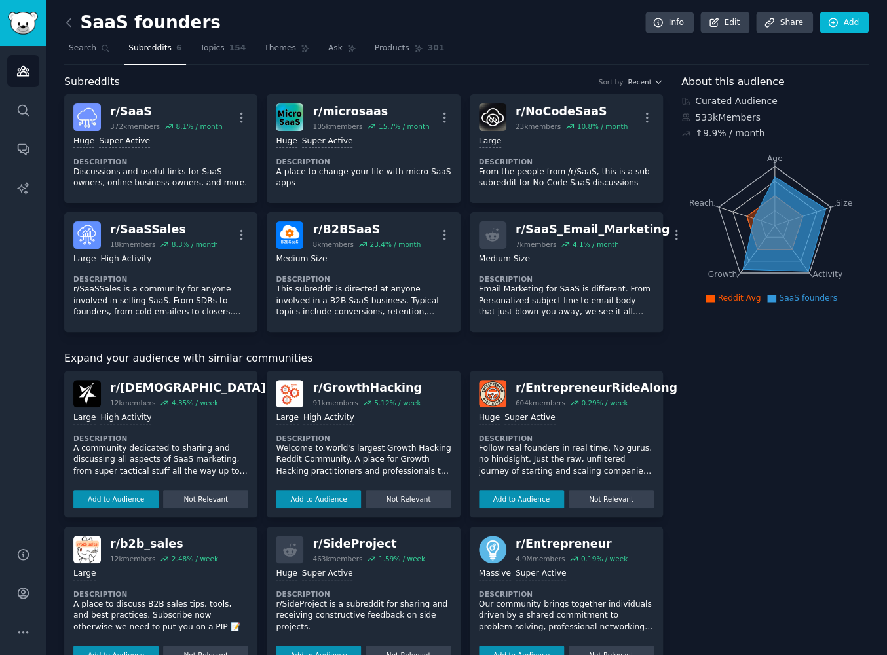
scroll to position [79, 0]
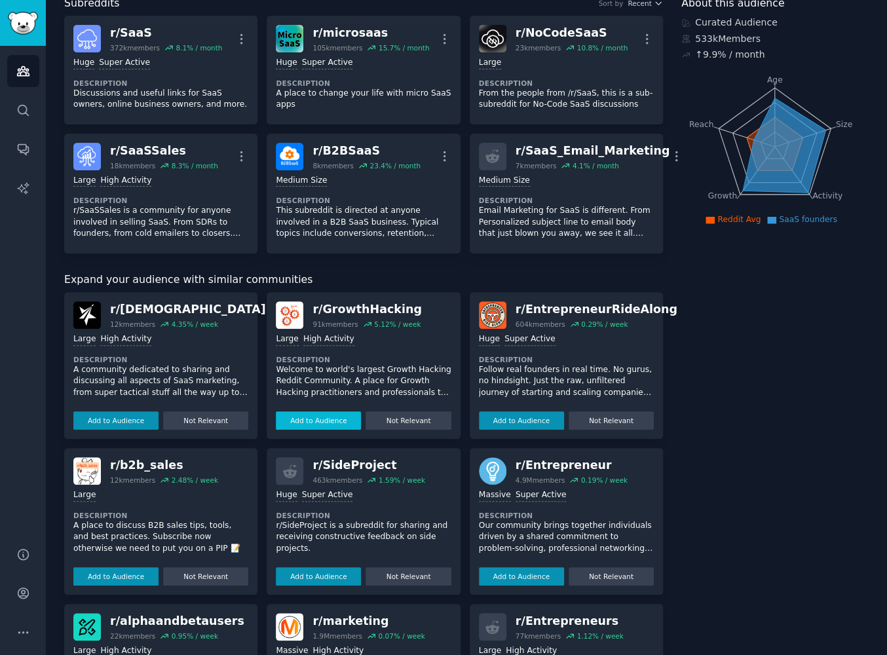
click at [329, 418] on button "Add to Audience" at bounding box center [318, 420] width 85 height 18
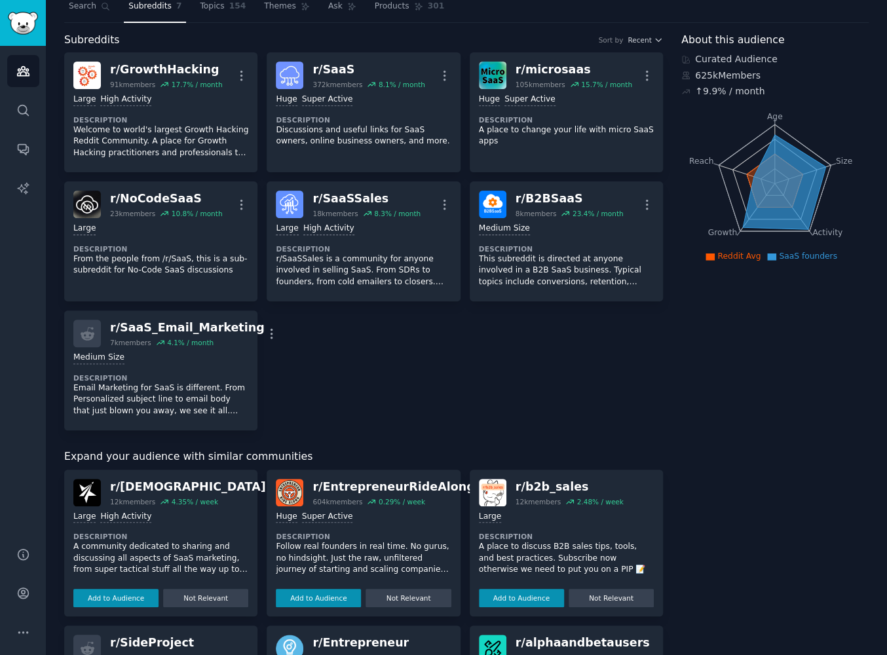
scroll to position [0, 0]
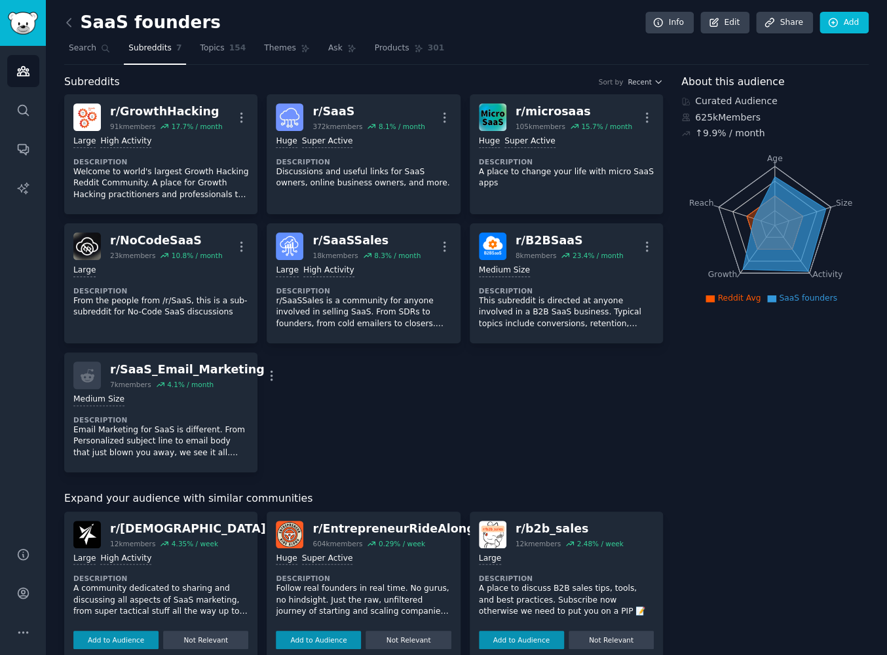
click at [165, 43] on link "Subreddits 7" at bounding box center [155, 51] width 62 height 27
click at [264, 51] on span "Themes" at bounding box center [280, 49] width 32 height 12
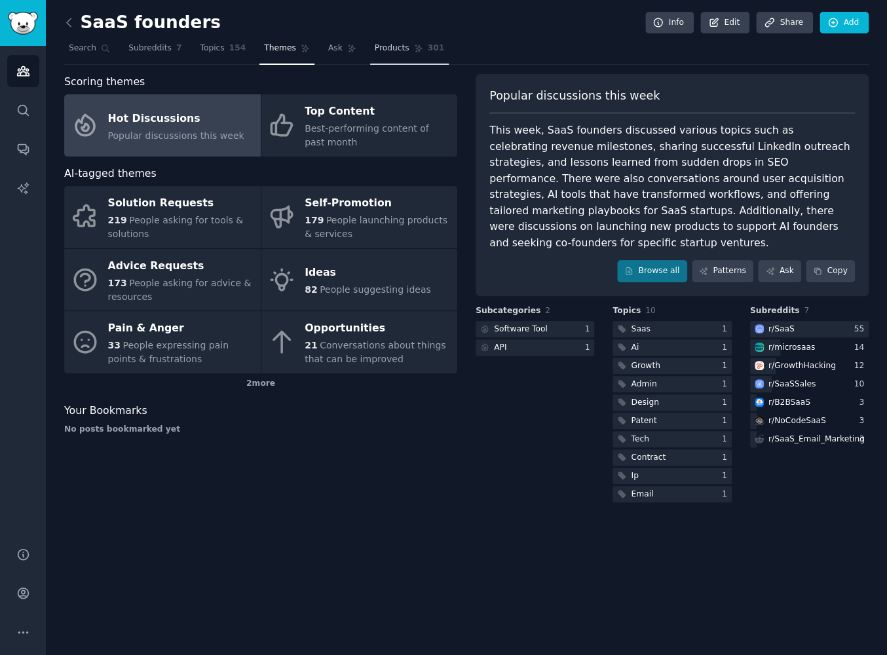
click at [375, 48] on span "Products" at bounding box center [392, 49] width 35 height 12
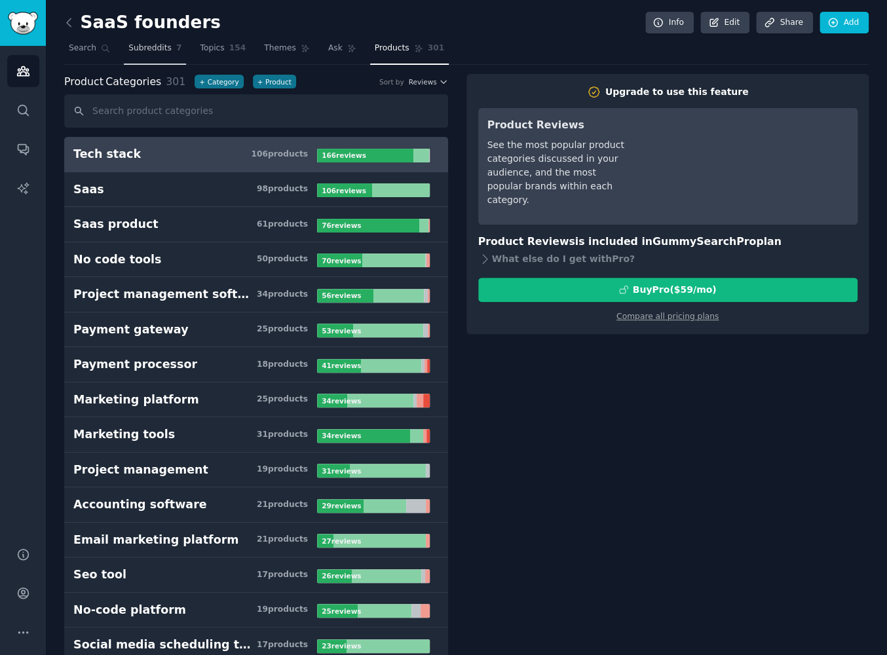
click at [147, 47] on span "Subreddits" at bounding box center [149, 49] width 43 height 12
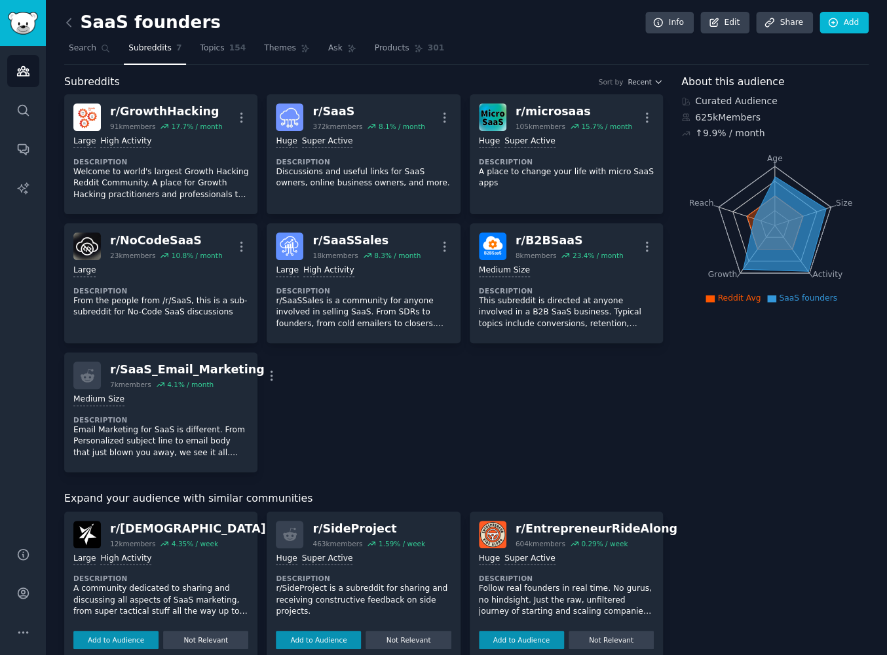
click at [482, 438] on div "r/ GrowthHacking 91k members 17.7 % / month More Large High Activity Descriptio…" at bounding box center [363, 283] width 599 height 378
click at [218, 52] on link "Topics 154" at bounding box center [222, 51] width 55 height 27
click at [63, 23] on div "SaaS founders Info Edit Share Add Search Subreddits 7 Topics 154 Themes Ask Pro…" at bounding box center [466, 572] width 841 height 1145
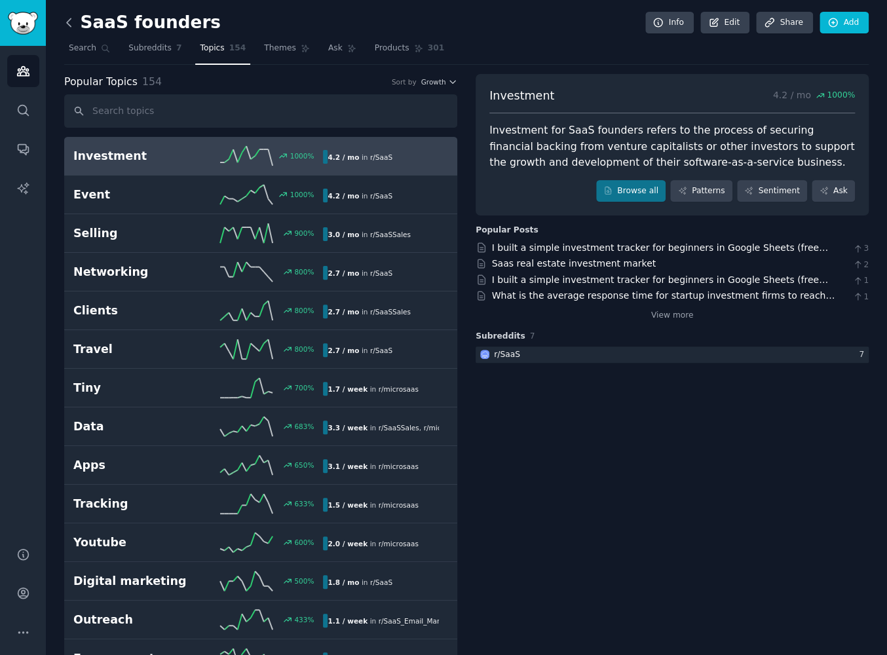
click at [65, 23] on icon at bounding box center [69, 23] width 14 height 14
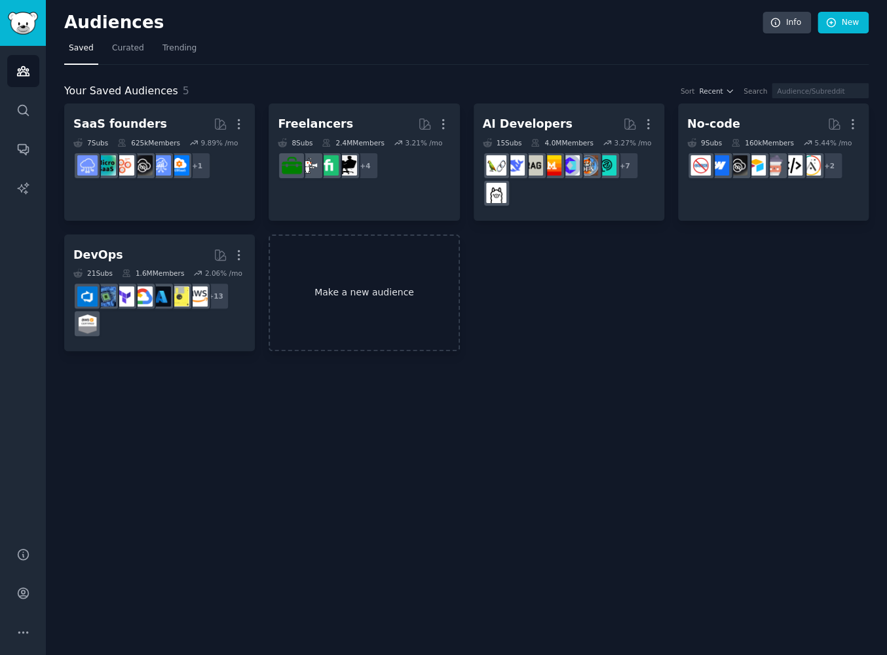
click at [378, 281] on link "Make a new audience" at bounding box center [364, 293] width 191 height 117
click at [212, 506] on div "Audiences Info New Saved Curated Trending Your Saved Audiences 5 Sort Recent Se…" at bounding box center [466, 327] width 841 height 655
click at [170, 457] on div "Audiences Info New Saved Curated Trending Your Saved Audiences 5 Sort Recent Se…" at bounding box center [466, 327] width 841 height 655
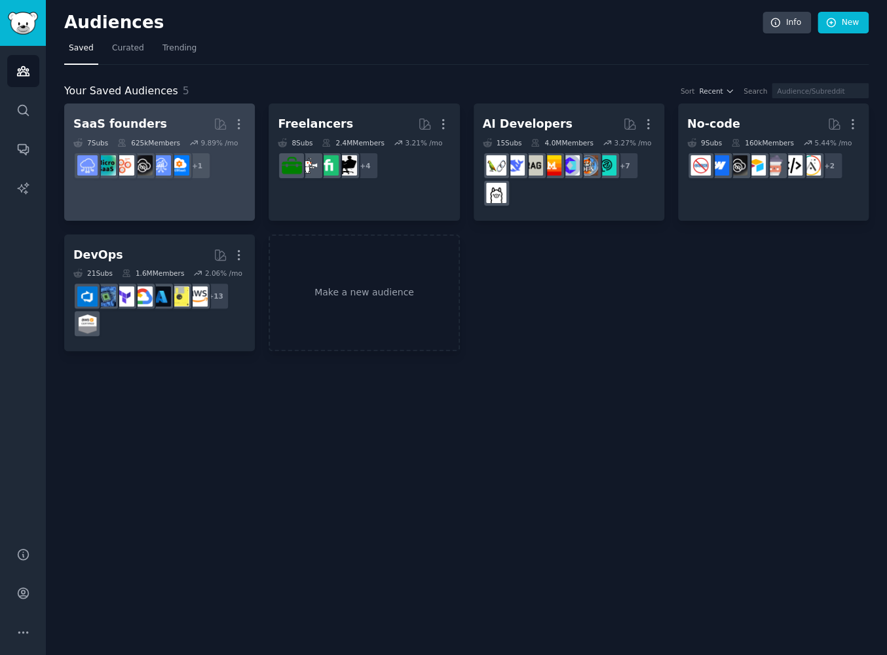
click at [240, 186] on link "SaaS founders More 7 Sub s 625k Members 9.89 % /mo + 1" at bounding box center [159, 162] width 191 height 117
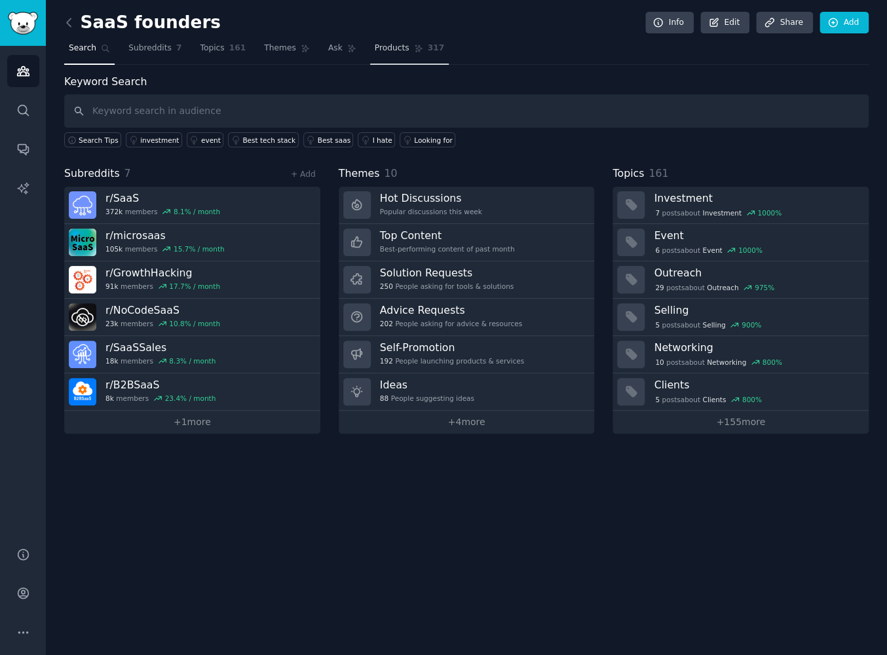
click at [375, 48] on span "Products" at bounding box center [392, 49] width 35 height 12
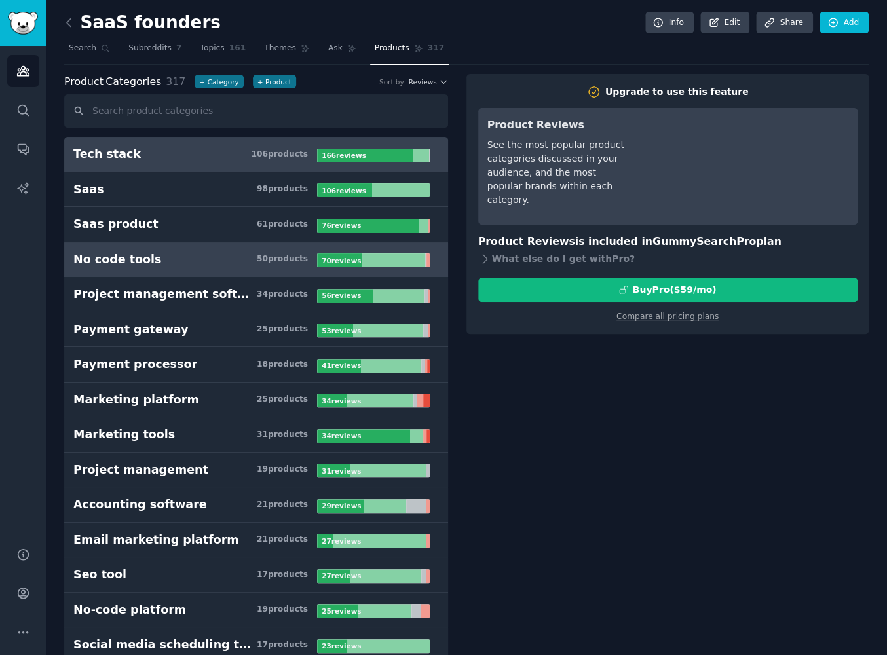
click at [210, 255] on h3 "No code tools 50 product s" at bounding box center [195, 260] width 244 height 16
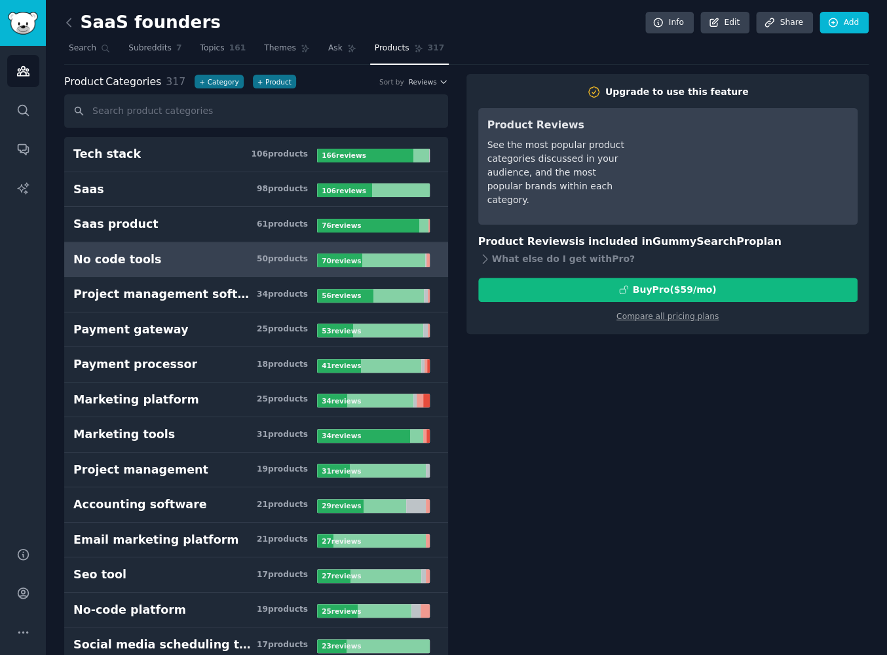
click at [210, 255] on h3 "No code tools 50 product s" at bounding box center [195, 260] width 244 height 16
click at [143, 261] on div "No code tools" at bounding box center [117, 260] width 88 height 16
click at [68, 23] on icon at bounding box center [69, 22] width 4 height 8
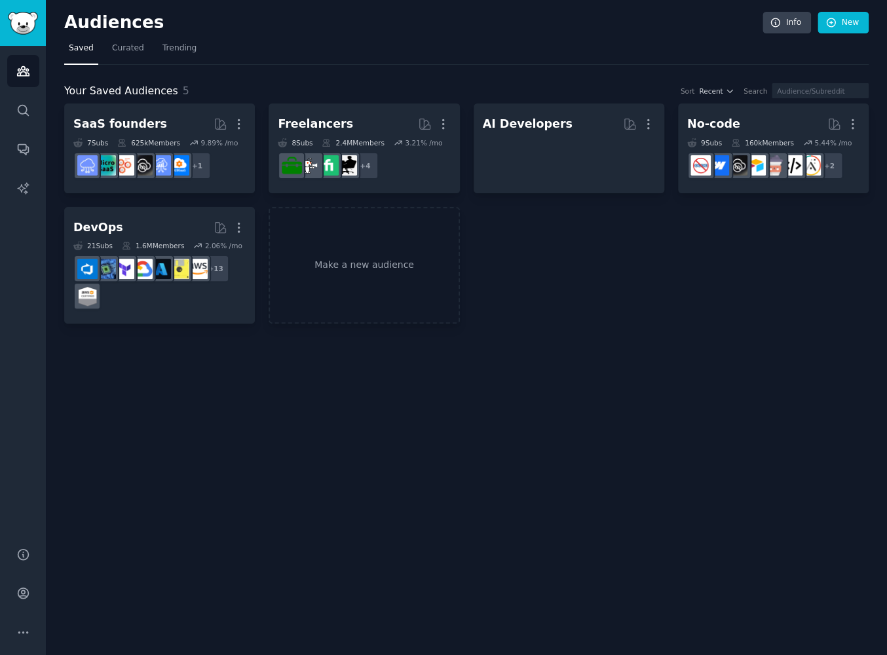
drag, startPoint x: 525, startPoint y: 483, endPoint x: 520, endPoint y: 468, distance: 16.0
click at [524, 478] on div "Audiences Info New Saved Curated Trending Your Saved Audiences 5 Sort Recent Se…" at bounding box center [466, 327] width 841 height 655
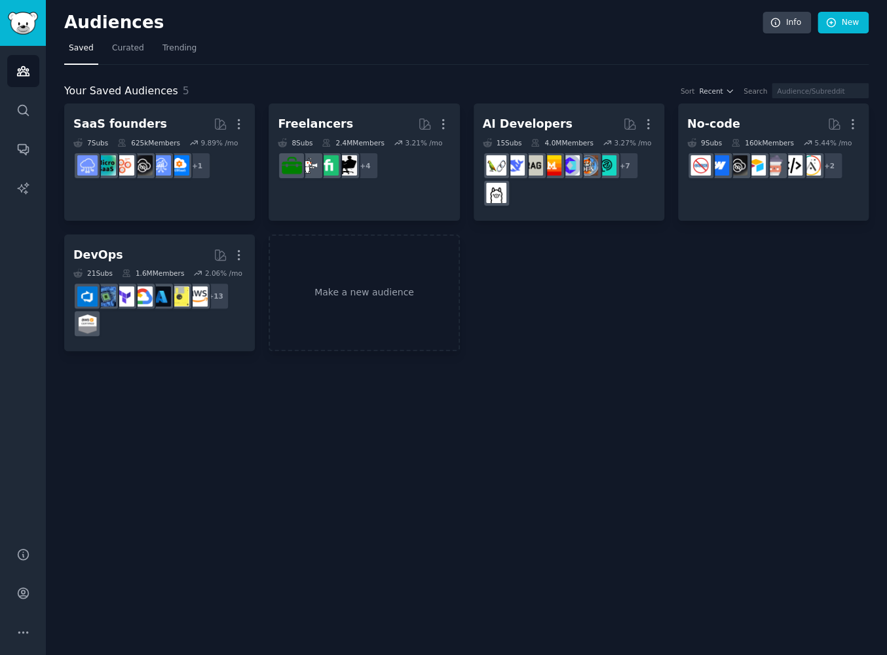
click at [513, 459] on div "Audiences Info New Saved Curated Trending Your Saved Audiences 5 Sort Recent Se…" at bounding box center [466, 327] width 841 height 655
click at [379, 316] on link "Make a new audience" at bounding box center [364, 293] width 191 height 117
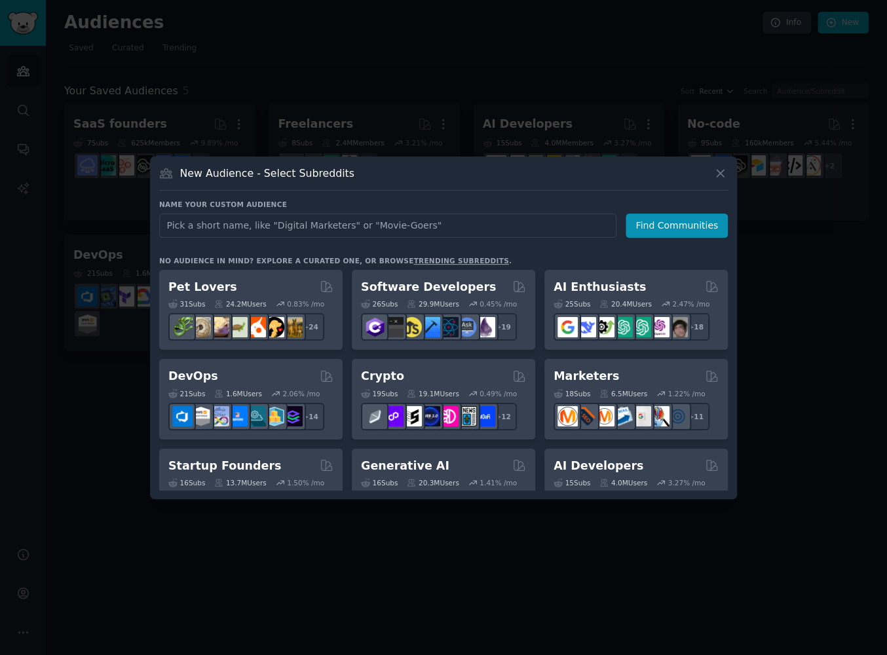
click at [105, 392] on div at bounding box center [443, 327] width 887 height 655
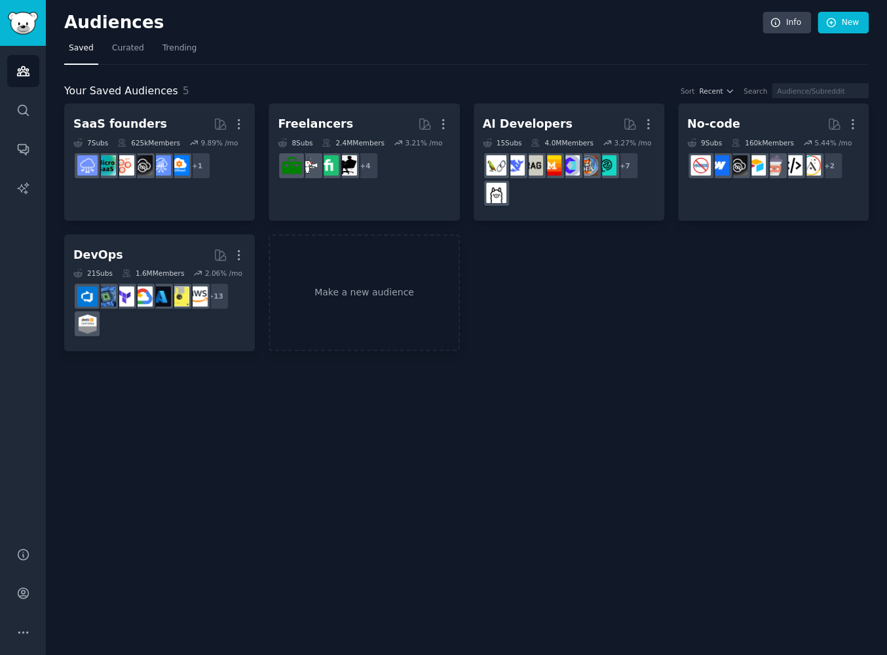
click at [187, 438] on div "Audiences Info New Saved Curated Trending Your Saved Audiences 5 Sort Recent Se…" at bounding box center [466, 327] width 841 height 655
click at [227, 527] on div "Audiences Info New Saved Curated Trending Your Saved Audiences 5 Sort Recent Se…" at bounding box center [466, 327] width 841 height 655
drag, startPoint x: 261, startPoint y: 487, endPoint x: 264, endPoint y: 475, distance: 12.1
click at [261, 485] on div "Audiences Info New Saved Curated Trending Your Saved Audiences 5 Sort Recent Se…" at bounding box center [466, 327] width 841 height 655
click at [213, 476] on div "Audiences Info New Saved Curated Trending Your Saved Audiences 5 Sort Recent Se…" at bounding box center [466, 327] width 841 height 655
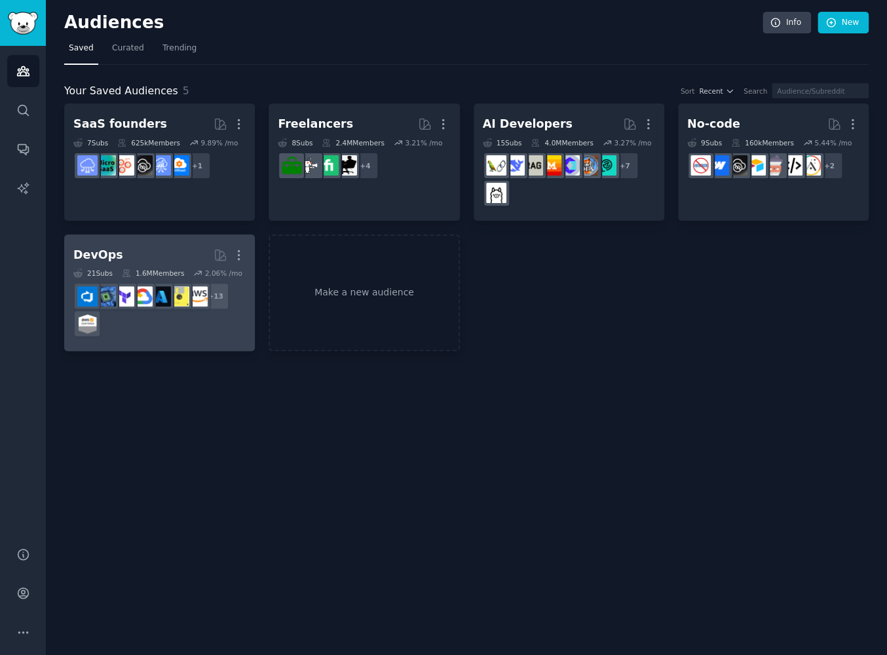
click at [212, 328] on div "+ 13" at bounding box center [159, 309] width 172 height 55
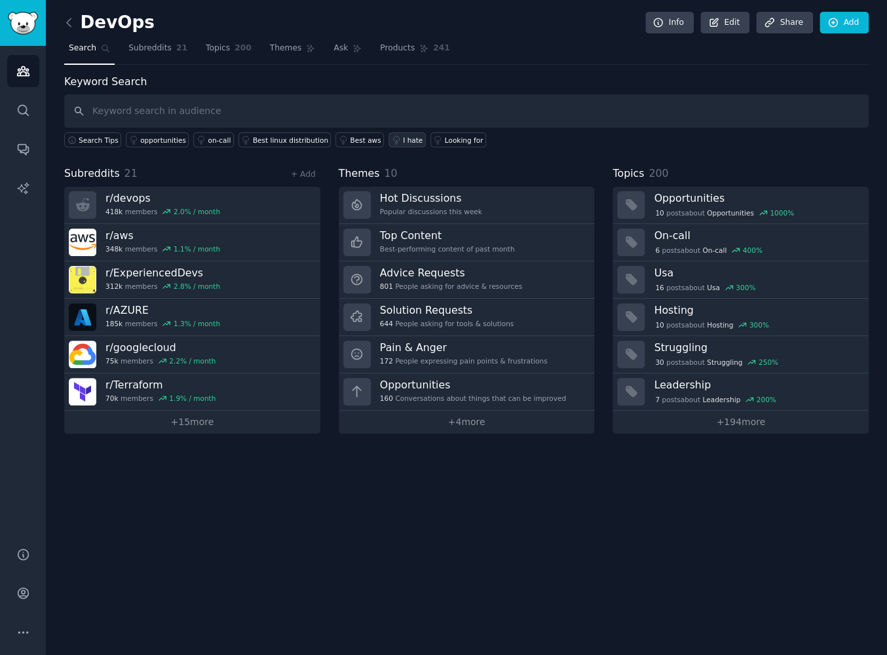
click at [403, 136] on div "I hate" at bounding box center [413, 140] width 20 height 9
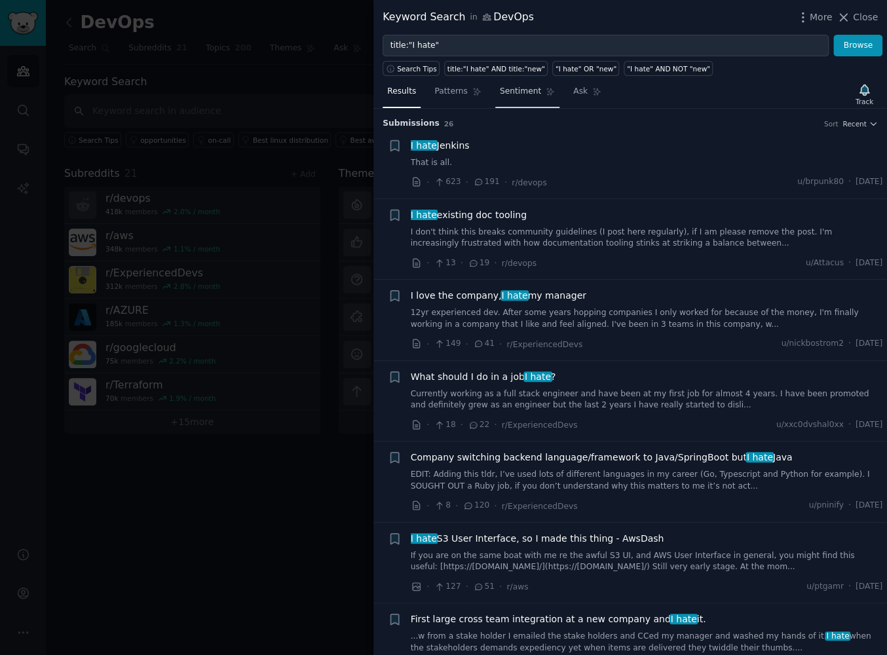
click at [524, 90] on span "Sentiment" at bounding box center [520, 92] width 41 height 12
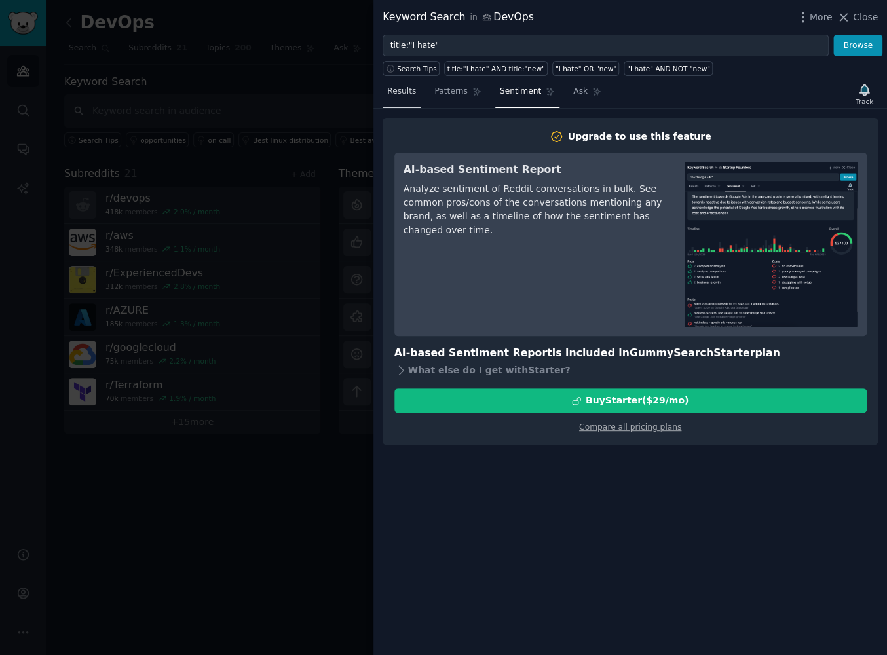
click at [406, 94] on span "Results" at bounding box center [401, 92] width 29 height 12
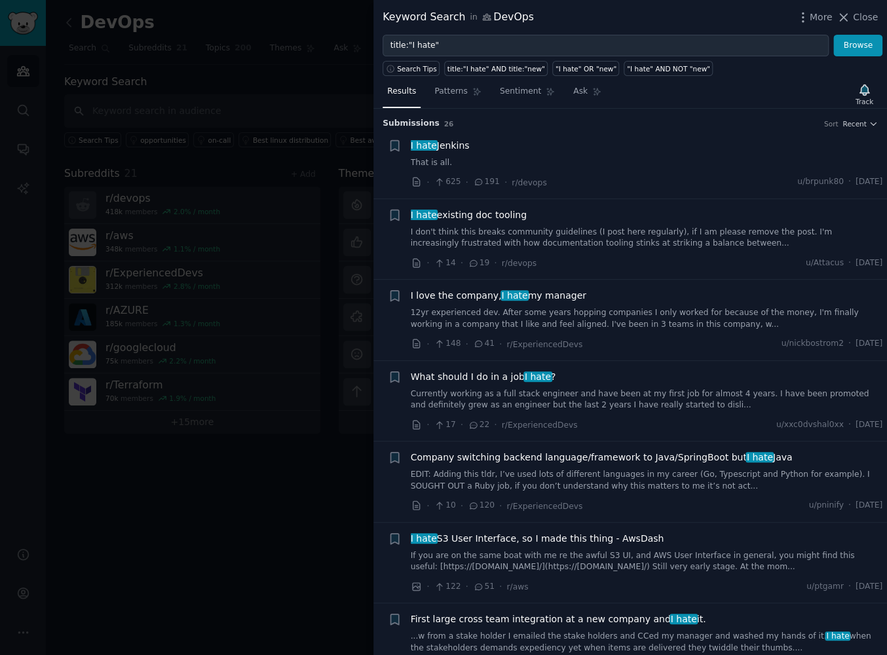
click at [280, 145] on div at bounding box center [443, 327] width 887 height 655
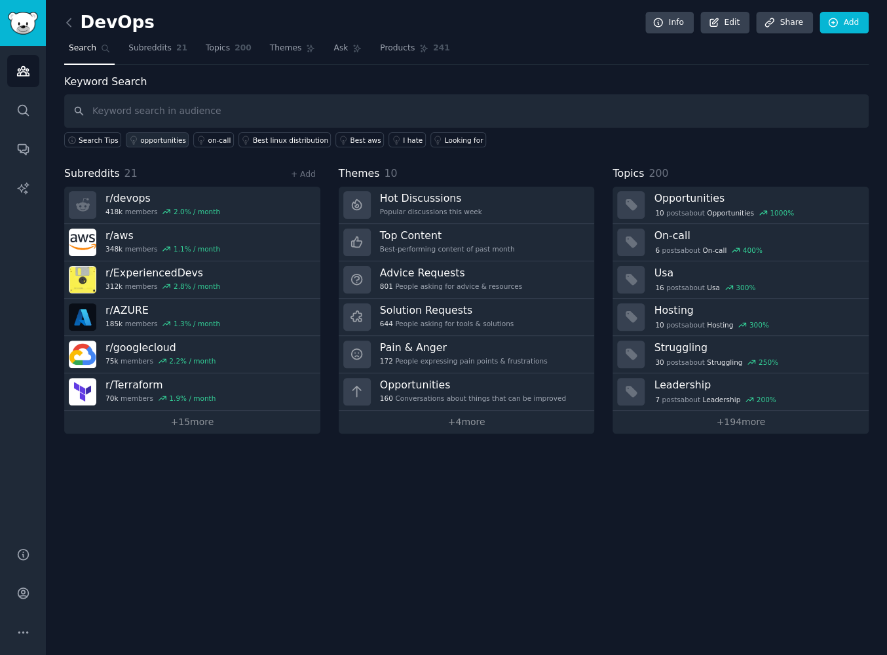
click at [153, 142] on div "opportunities" at bounding box center [163, 140] width 46 height 9
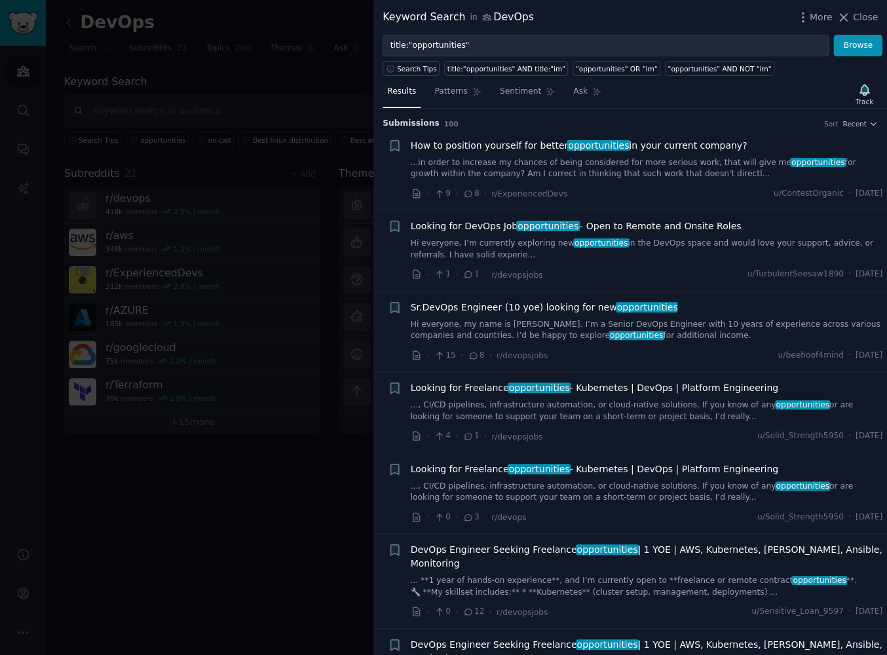
scroll to position [236, 0]
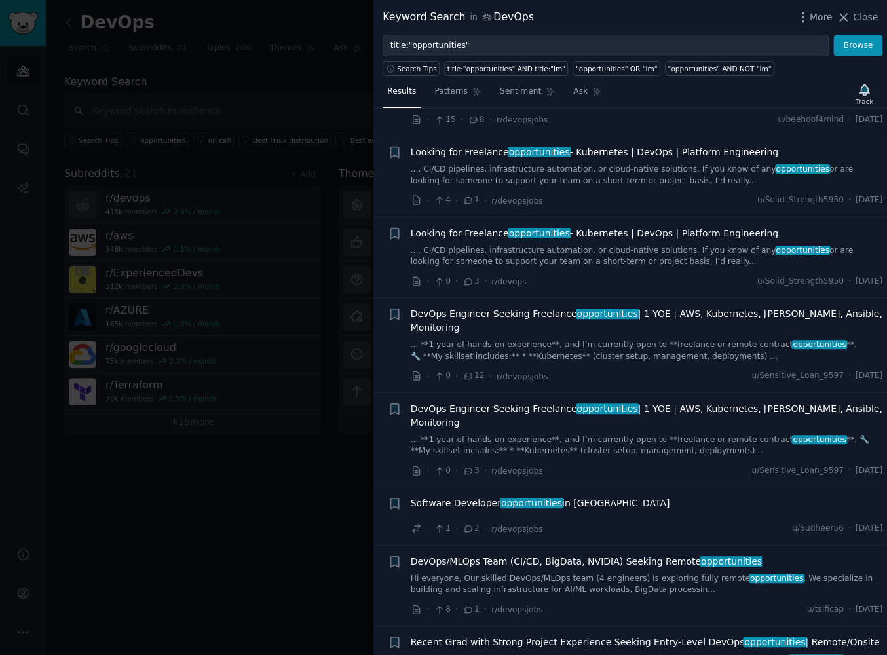
click at [220, 551] on div at bounding box center [443, 327] width 887 height 655
